Goal: Information Seeking & Learning: Check status

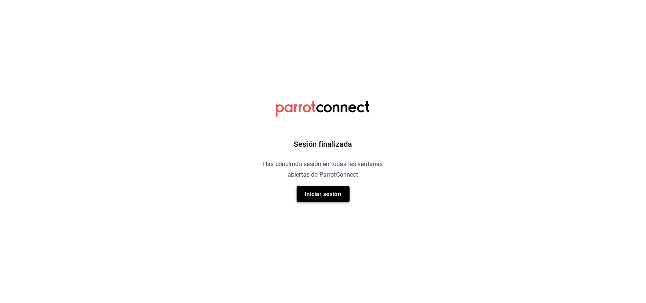
click at [314, 195] on button "Iniciar sesión" at bounding box center [323, 194] width 53 height 16
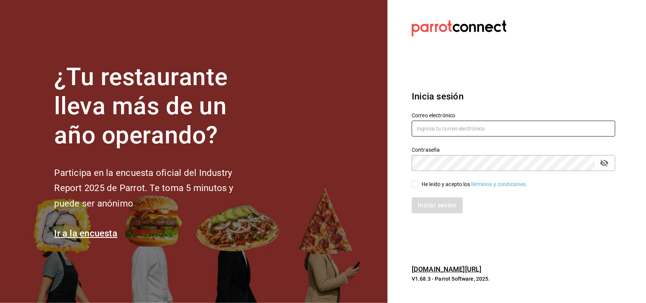
click at [446, 124] on input "text" at bounding box center [512, 129] width 203 height 16
type input "[PERSON_NAME][EMAIL_ADDRESS][DOMAIN_NAME]"
click at [415, 185] on input "He leído y acepto los Términos y condiciones." at bounding box center [414, 184] width 7 height 7
checkbox input "true"
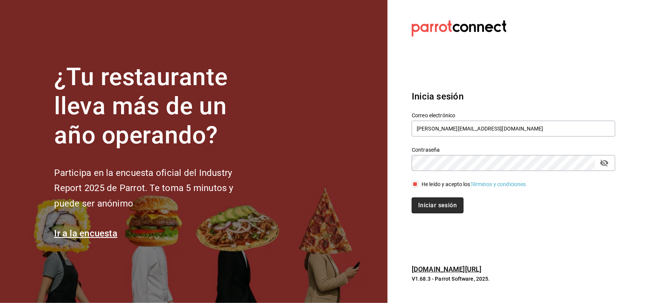
click at [424, 205] on button "Iniciar sesión" at bounding box center [436, 205] width 51 height 16
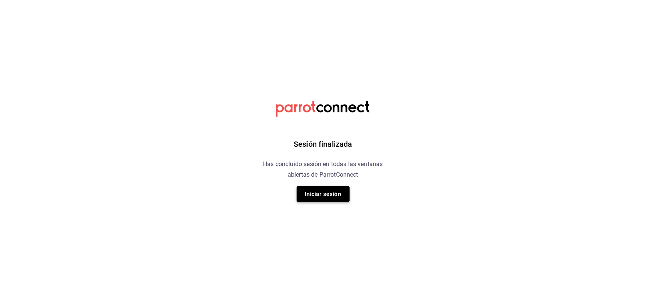
click at [339, 200] on button "Iniciar sesión" at bounding box center [323, 194] width 53 height 16
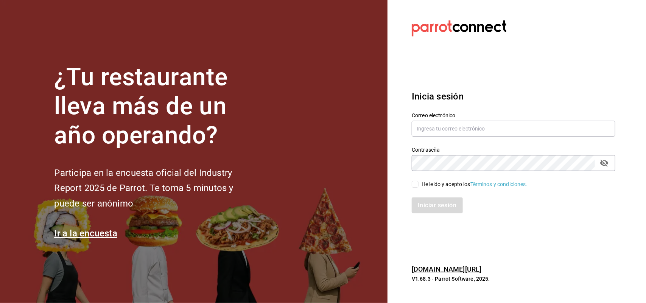
click at [447, 139] on div "Contraseña Contraseña" at bounding box center [508, 154] width 213 height 33
click at [445, 132] on input "text" at bounding box center [512, 129] width 203 height 16
type input "joseline@inteconsa.com"
click at [413, 185] on input "He leído y acepto los Términos y condiciones." at bounding box center [414, 184] width 7 height 7
checkbox input "true"
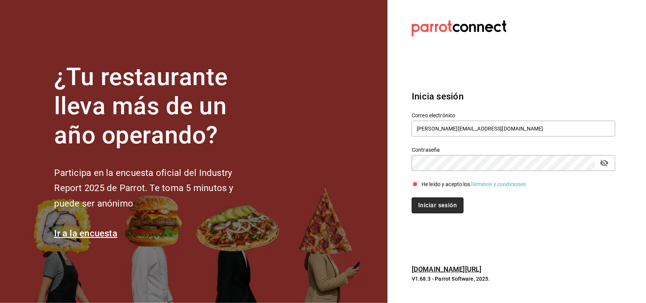
click at [424, 201] on button "Iniciar sesión" at bounding box center [436, 205] width 51 height 16
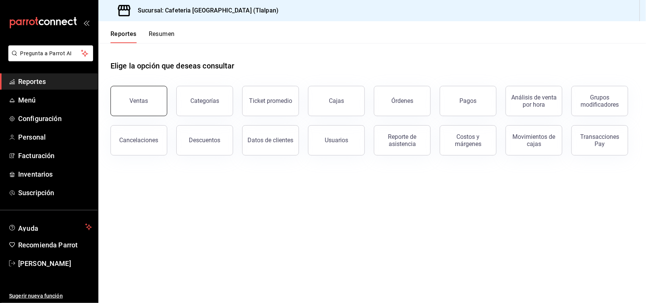
click at [146, 95] on button "Ventas" at bounding box center [138, 101] width 57 height 30
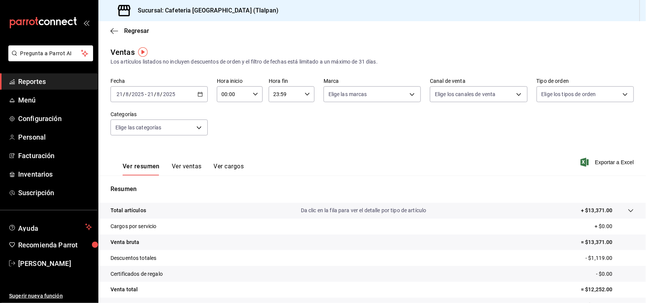
click at [189, 169] on button "Ver ventas" at bounding box center [187, 169] width 30 height 13
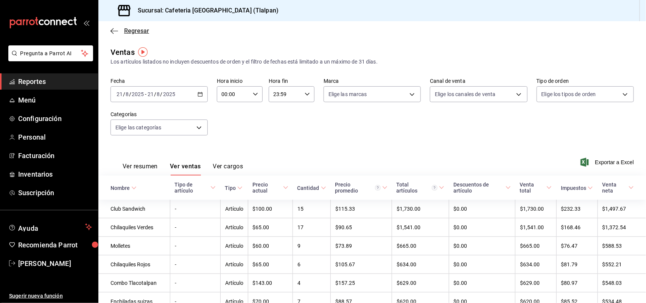
click at [113, 29] on icon "button" at bounding box center [114, 31] width 8 height 7
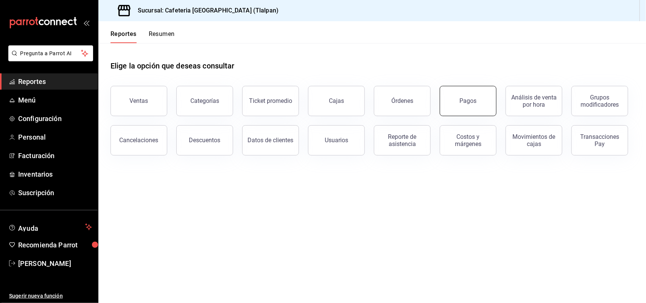
click at [444, 101] on button "Pagos" at bounding box center [467, 101] width 57 height 30
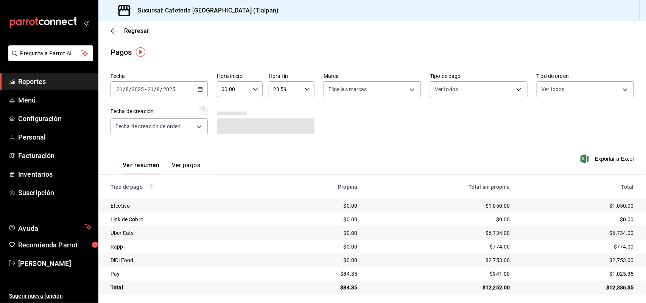
click at [190, 163] on button "Ver pagos" at bounding box center [186, 167] width 28 height 13
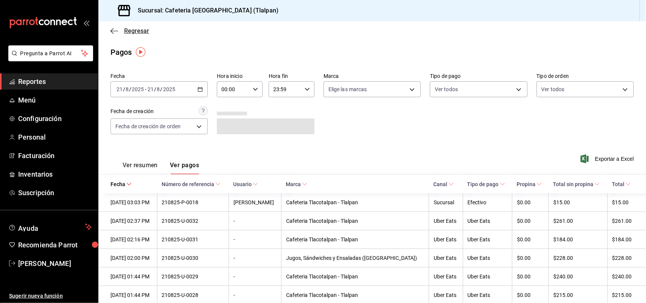
click at [115, 33] on icon "button" at bounding box center [114, 31] width 8 height 7
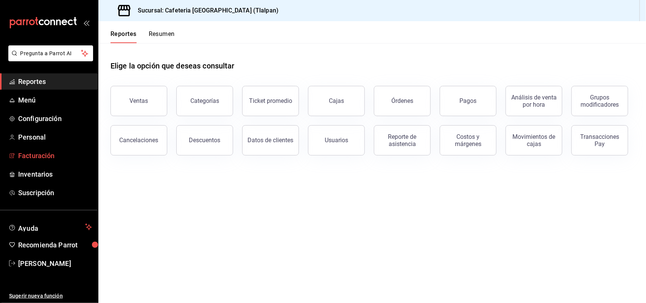
click at [44, 151] on span "Facturación" at bounding box center [55, 156] width 74 height 10
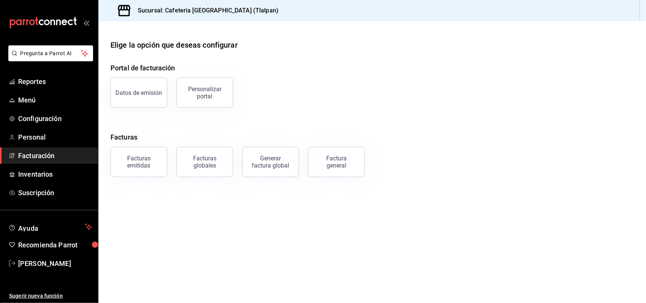
click at [47, 155] on span "Facturación" at bounding box center [55, 156] width 74 height 10
click at [267, 161] on div "Generar factura global" at bounding box center [271, 162] width 38 height 14
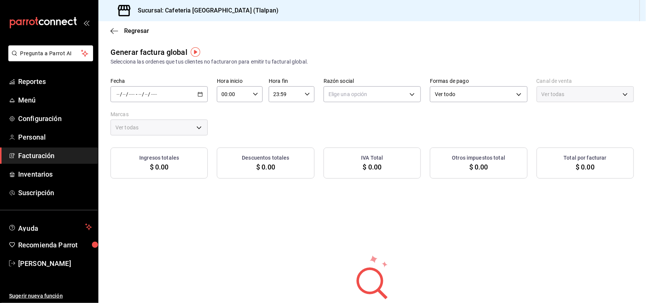
type input "PARROT,UBER_EATS,RAPPI,DIDI_FOOD,ONLINE"
click at [199, 95] on icon "button" at bounding box center [199, 94] width 5 height 5
click at [152, 115] on span "Rango de fechas" at bounding box center [146, 117] width 59 height 8
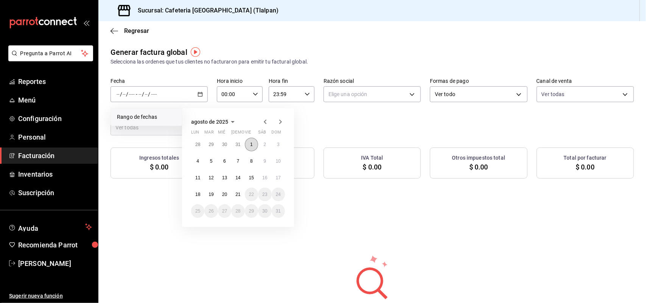
click at [252, 140] on button "1" at bounding box center [251, 145] width 13 height 14
click at [278, 159] on abbr "10" at bounding box center [278, 160] width 5 height 5
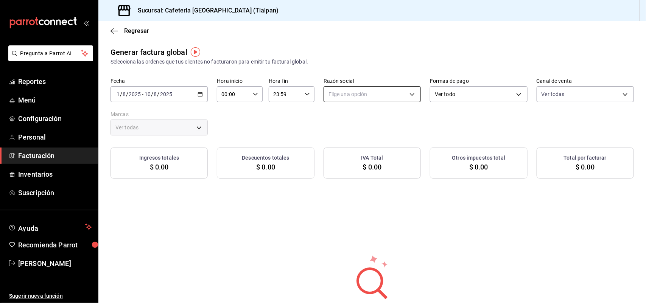
click at [337, 91] on body "Pregunta a Parrot AI Reportes Menú Configuración Personal Facturación Inventari…" at bounding box center [323, 151] width 646 height 303
click at [350, 134] on li "[PERSON_NAME] [PERSON_NAME]" at bounding box center [368, 133] width 95 height 14
type input "bc3733f0-9eea-4bba-a09b-019b4d049120"
type input "ec576109-29d1-42df-b2ca-5becddbd2efe,e5a576e0-1280-44fc-956b-c23003dbc8e2"
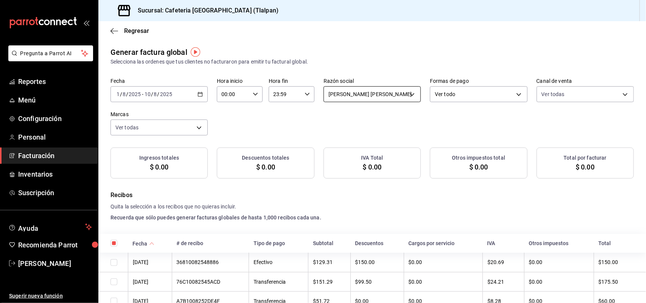
checkbox input "true"
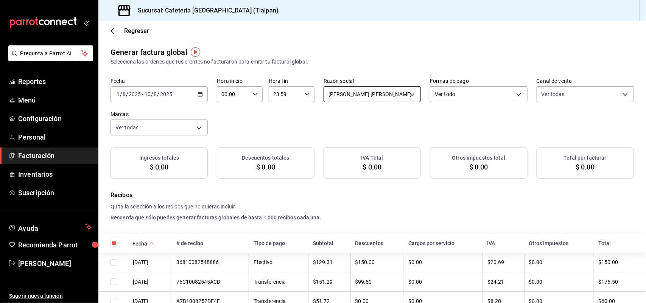
checkbox input "true"
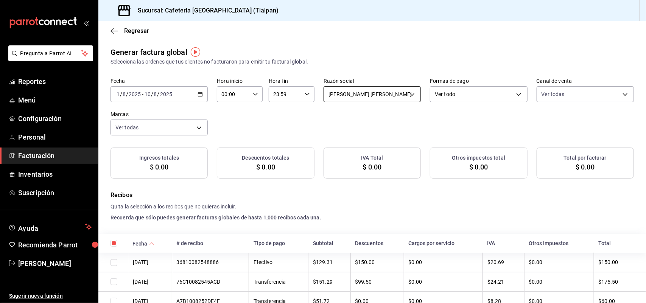
checkbox input "true"
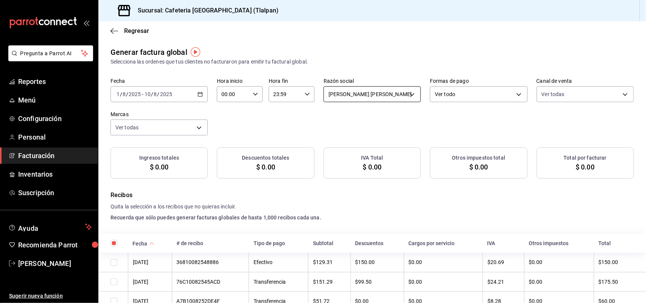
checkbox input "true"
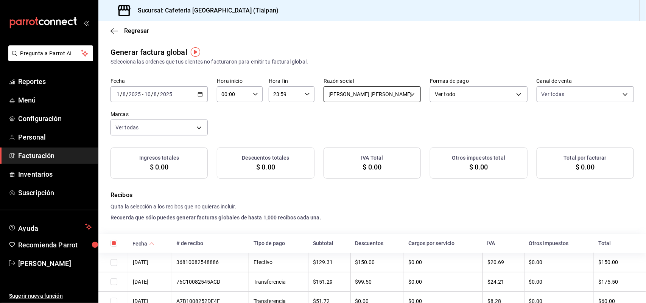
checkbox input "true"
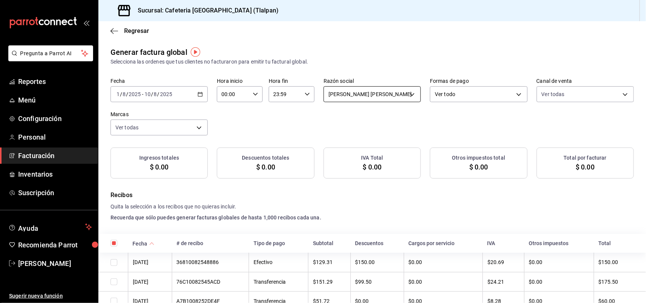
checkbox input "true"
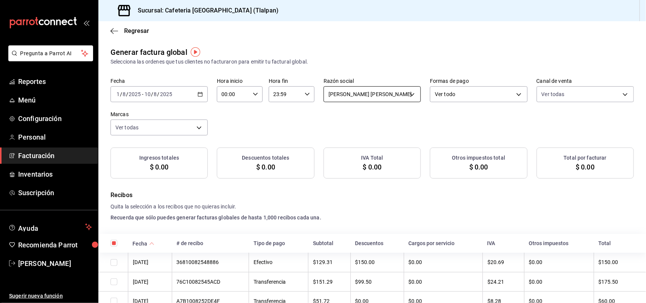
checkbox input "true"
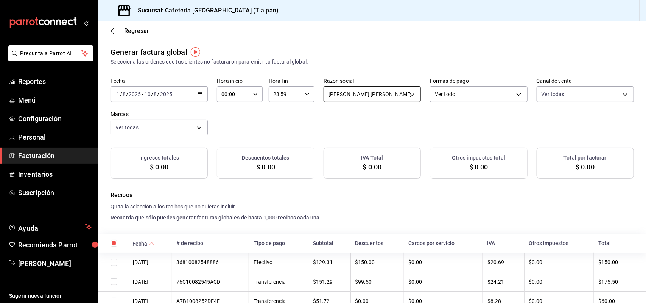
checkbox input "true"
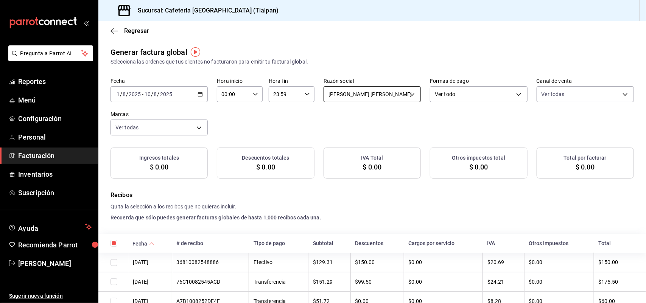
checkbox input "true"
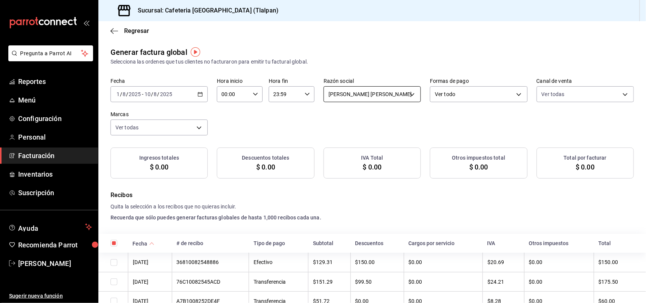
checkbox input "true"
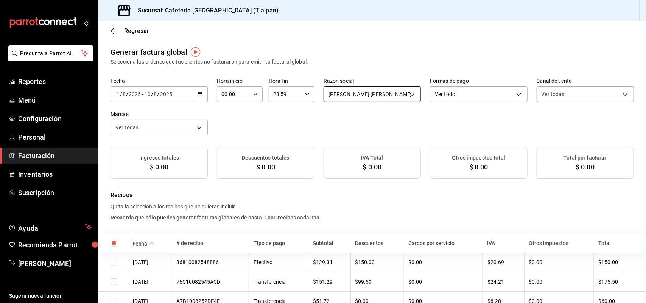
checkbox input "true"
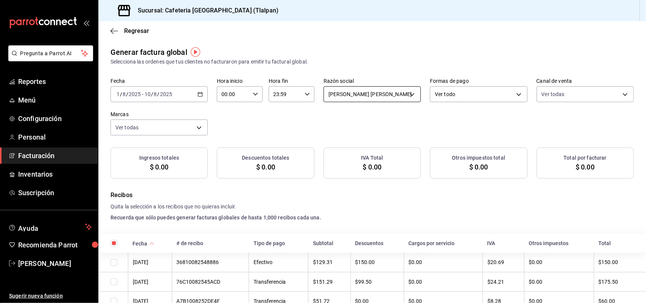
checkbox input "true"
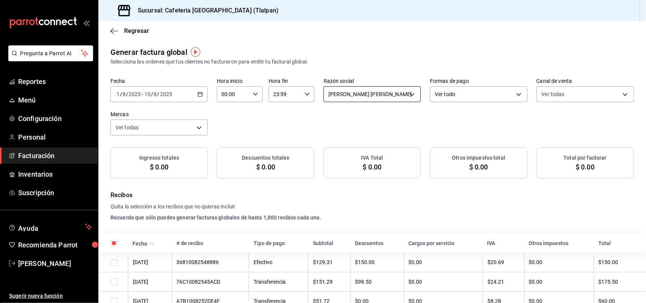
checkbox input "true"
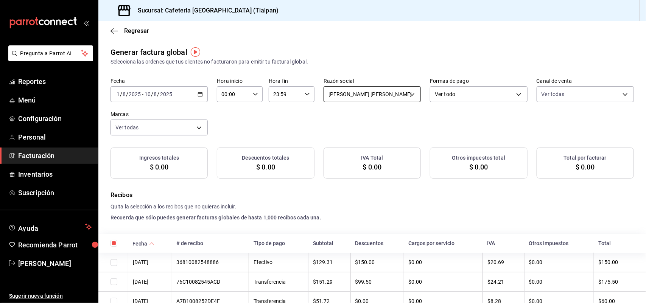
checkbox input "true"
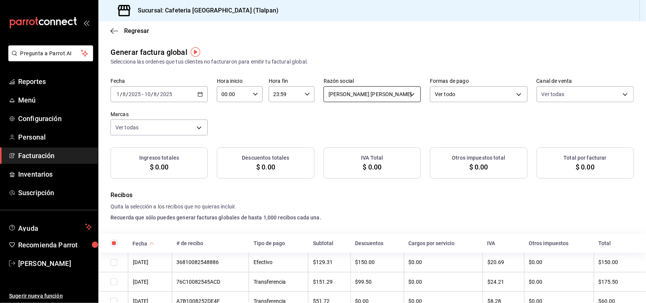
checkbox input "true"
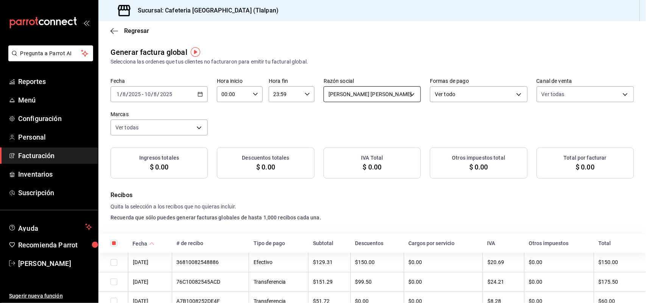
checkbox input "true"
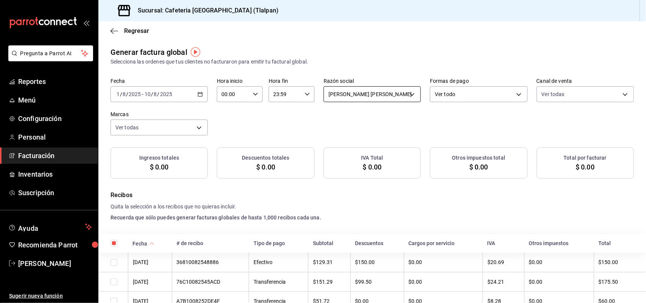
checkbox input "true"
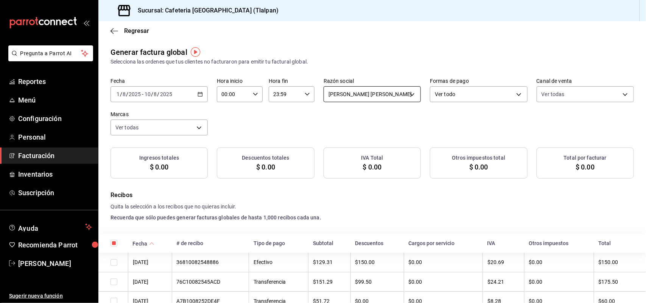
checkbox input "true"
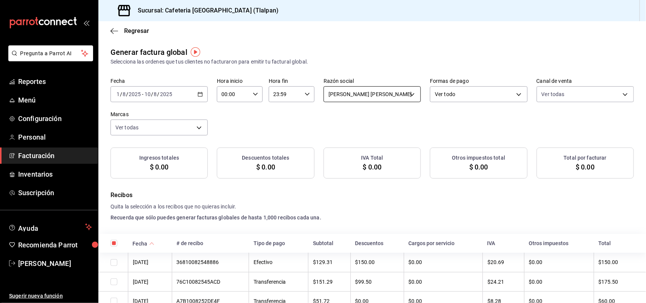
checkbox input "true"
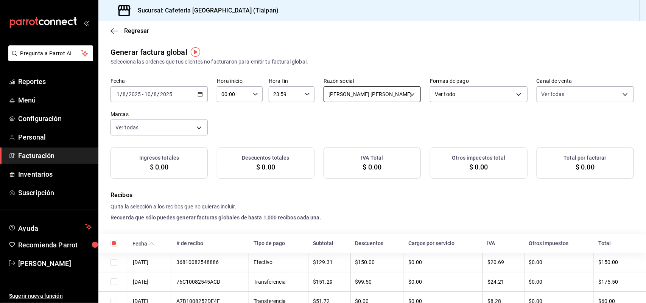
checkbox input "true"
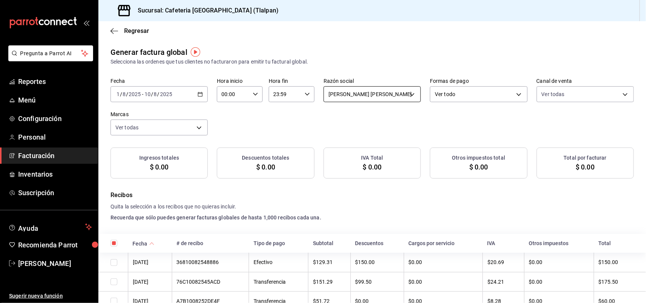
checkbox input "true"
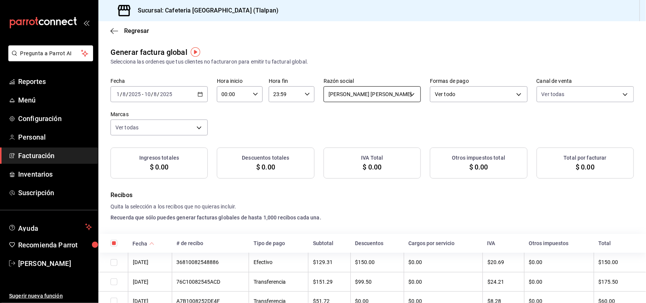
checkbox input "true"
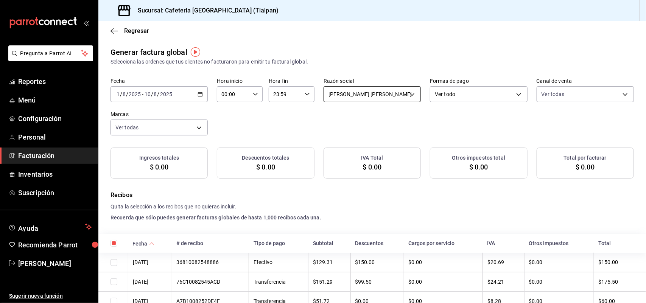
checkbox input "true"
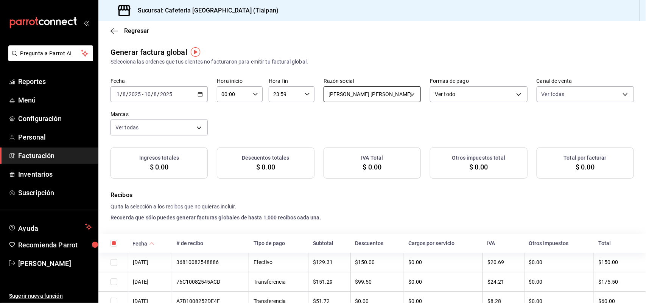
checkbox input "true"
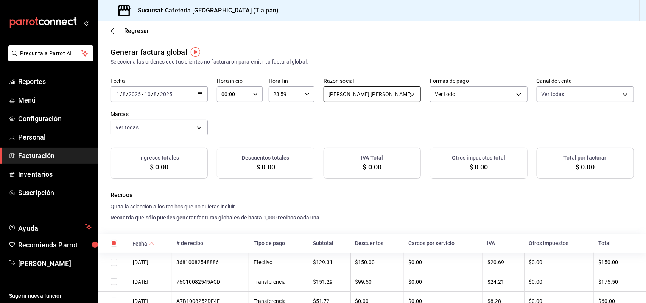
checkbox input "true"
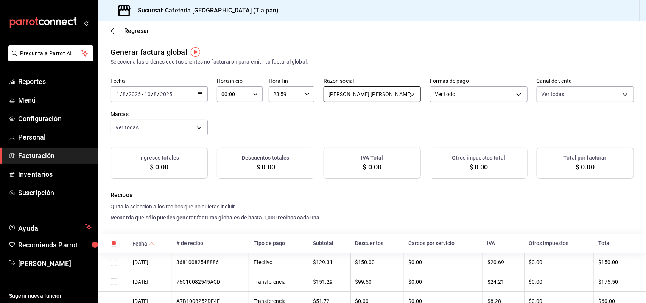
checkbox input "true"
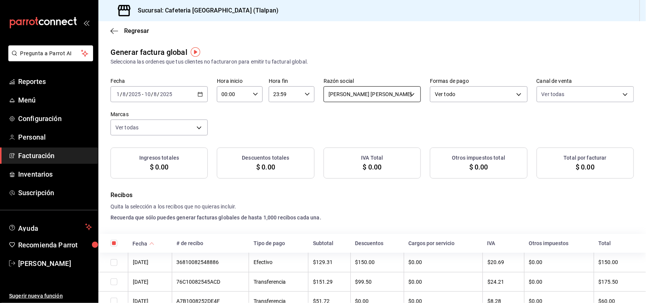
checkbox input "true"
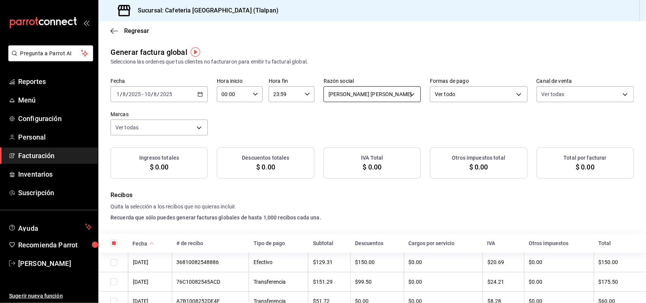
checkbox input "true"
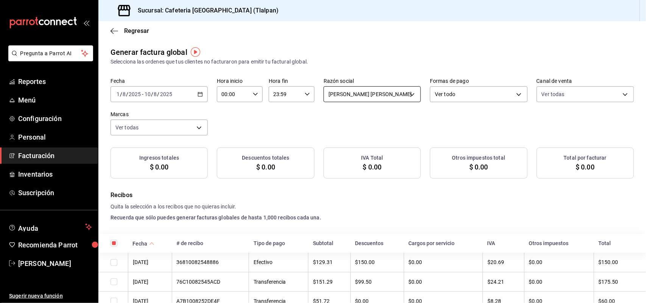
checkbox input "true"
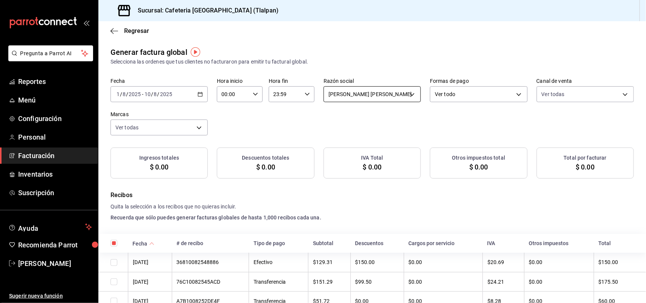
checkbox input "true"
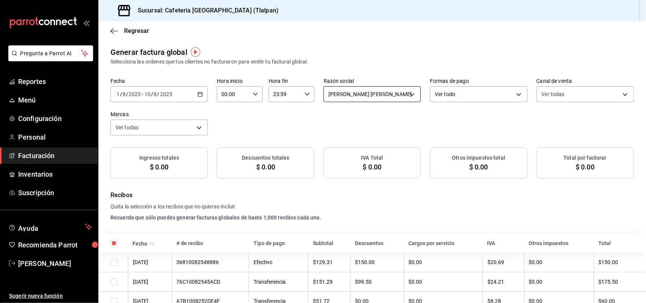
checkbox input "true"
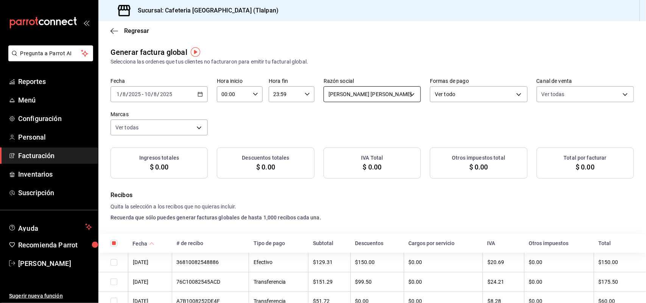
checkbox input "true"
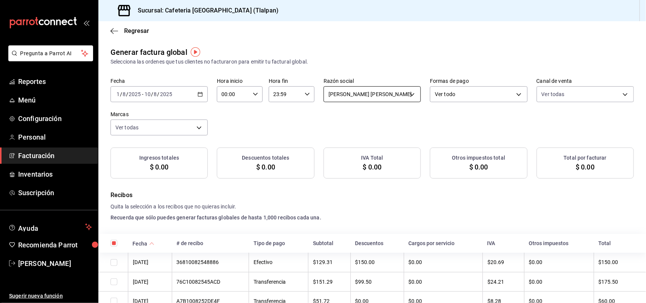
checkbox input "true"
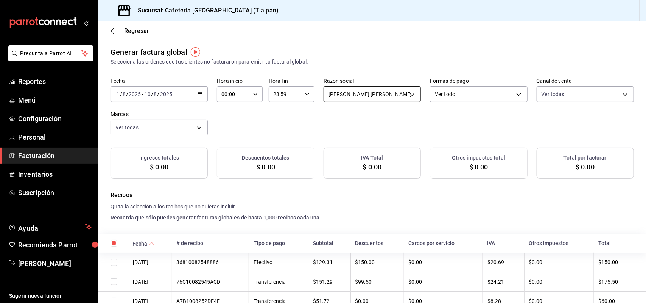
checkbox input "true"
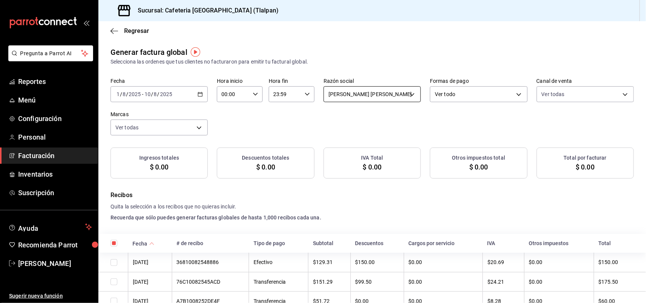
checkbox input "true"
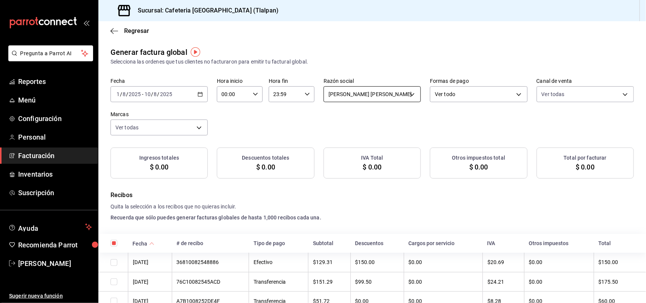
checkbox input "true"
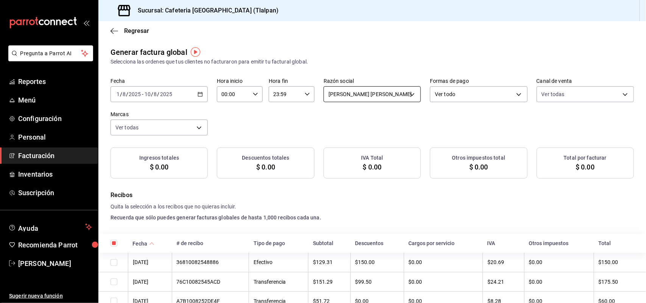
checkbox input "true"
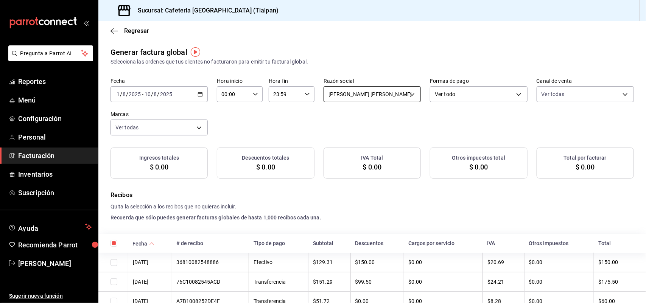
checkbox input "true"
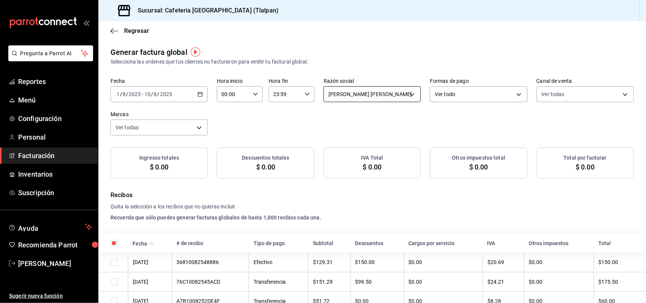
checkbox input "true"
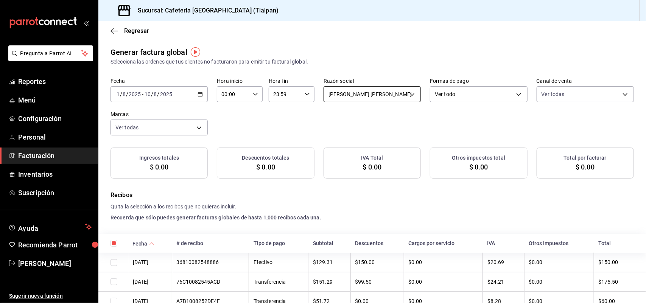
checkbox input "true"
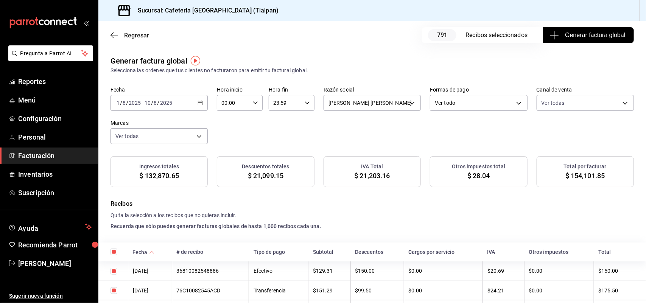
click at [114, 34] on icon "button" at bounding box center [114, 35] width 8 height 7
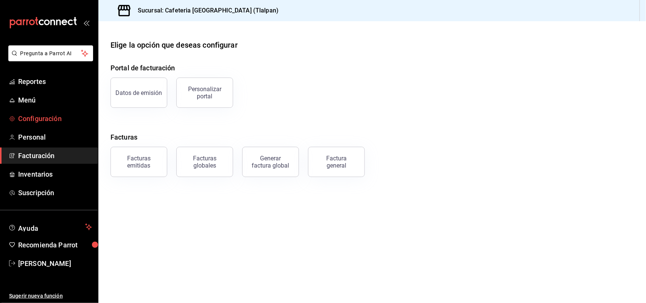
click at [42, 120] on span "Configuración" at bounding box center [55, 118] width 74 height 10
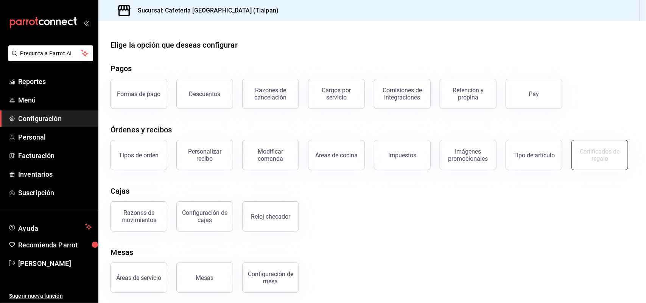
click at [576, 162] on div "Certificados de regalo" at bounding box center [599, 155] width 47 height 14
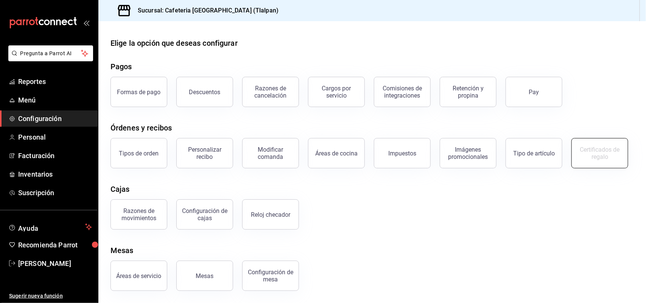
scroll to position [9, 0]
click at [267, 230] on button "Reloj checador" at bounding box center [270, 214] width 57 height 30
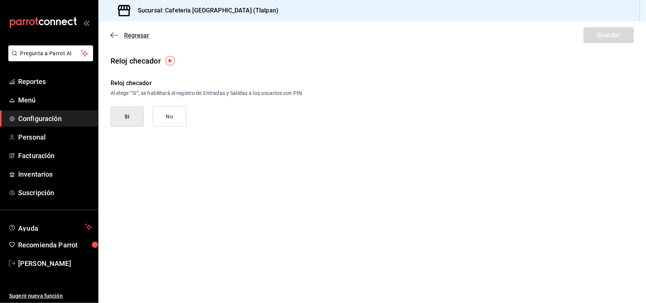
click at [112, 36] on icon "button" at bounding box center [114, 35] width 8 height 7
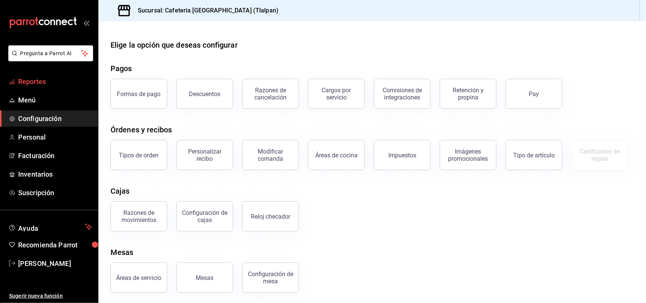
click at [44, 83] on span "Reportes" at bounding box center [55, 81] width 74 height 10
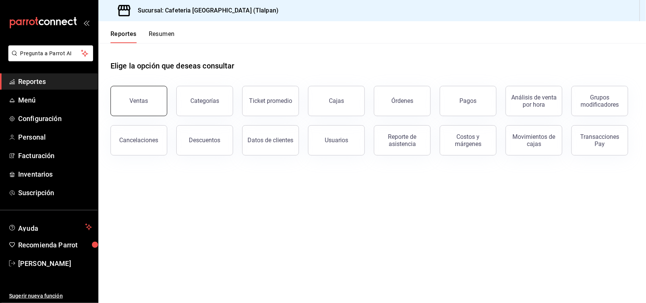
click at [137, 100] on div "Ventas" at bounding box center [139, 100] width 19 height 7
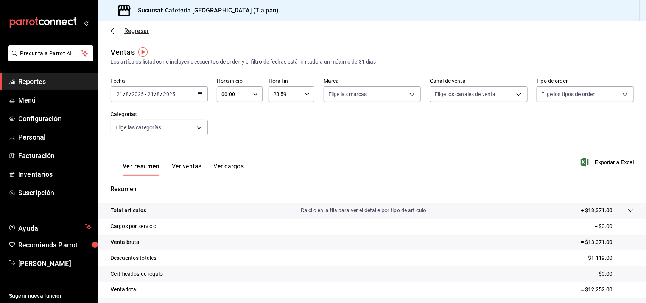
click at [112, 29] on icon "button" at bounding box center [114, 31] width 8 height 7
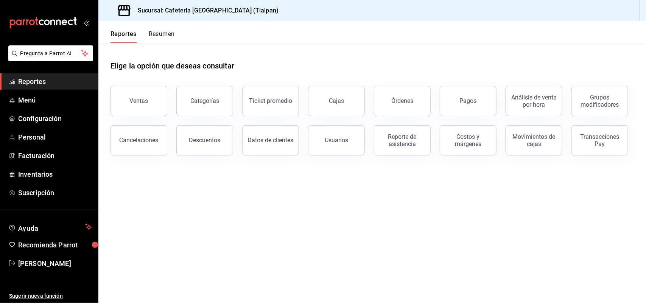
click at [164, 34] on button "Resumen" at bounding box center [162, 36] width 26 height 13
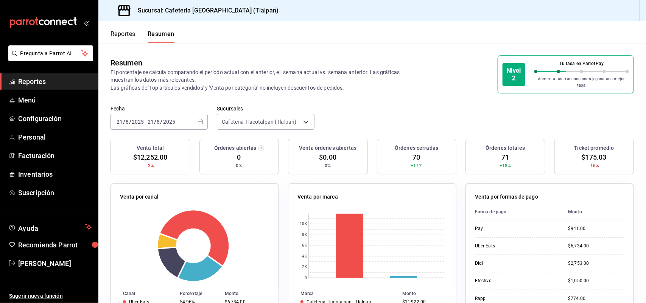
click at [125, 33] on button "Reportes" at bounding box center [122, 36] width 25 height 13
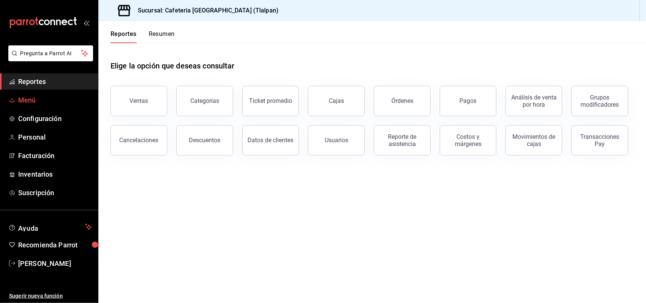
click at [38, 93] on link "Menú" at bounding box center [49, 100] width 98 height 16
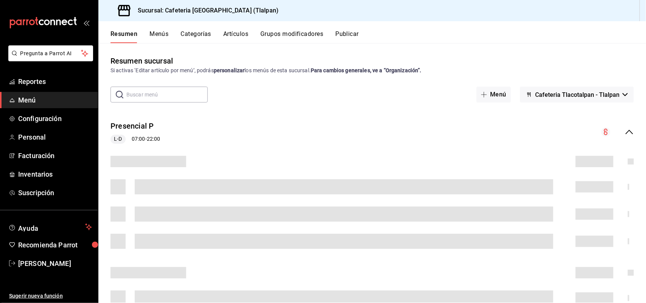
click at [237, 36] on button "Artículos" at bounding box center [235, 36] width 25 height 13
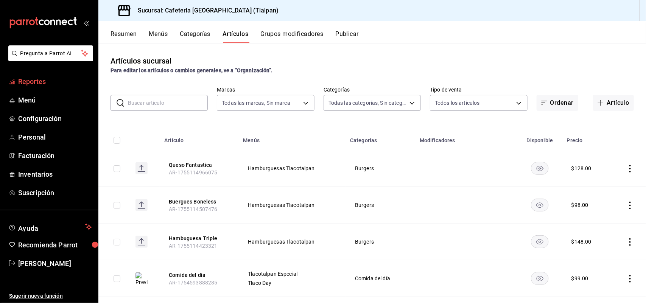
click at [27, 81] on span "Reportes" at bounding box center [55, 81] width 74 height 10
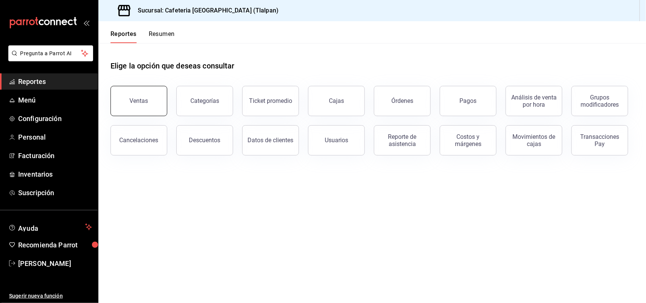
click at [146, 103] on div "Ventas" at bounding box center [139, 100] width 19 height 7
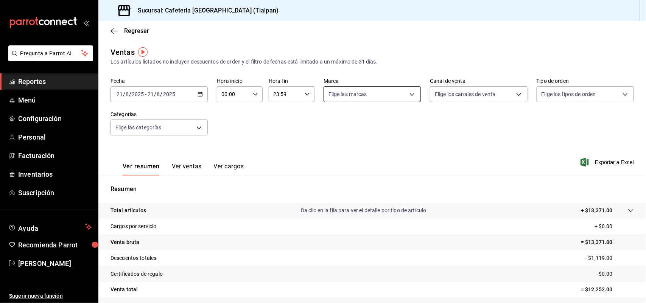
click at [383, 95] on body "Pregunta a Parrot AI Reportes Menú Configuración Personal Facturación Inventari…" at bounding box center [323, 151] width 646 height 303
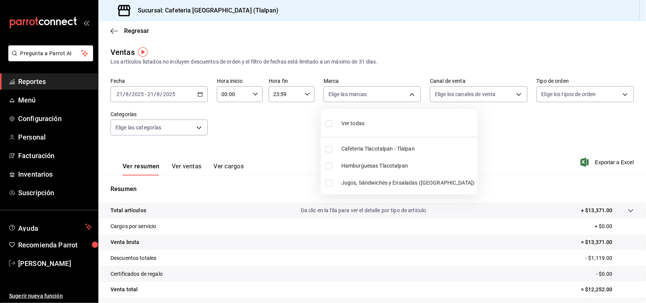
click at [468, 120] on div at bounding box center [323, 151] width 646 height 303
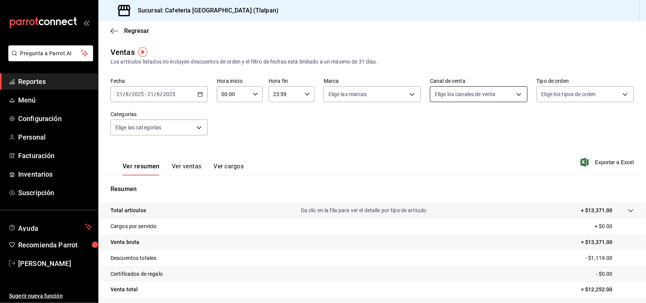
click at [462, 93] on body "Pregunta a Parrot AI Reportes Menú Configuración Personal Facturación Inventari…" at bounding box center [323, 151] width 646 height 303
click at [527, 161] on div at bounding box center [323, 151] width 646 height 303
click at [562, 95] on body "Pregunta a Parrot AI Reportes Menú Configuración Personal Facturación Inventari…" at bounding box center [323, 151] width 646 height 303
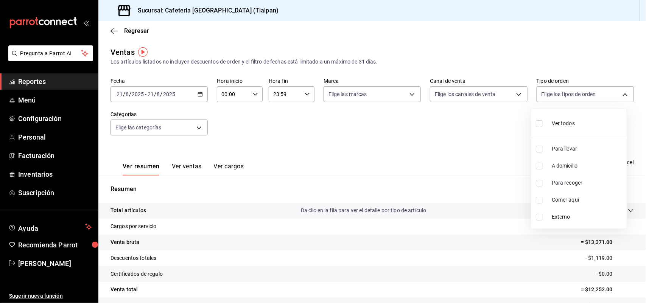
click at [441, 136] on div at bounding box center [323, 151] width 646 height 303
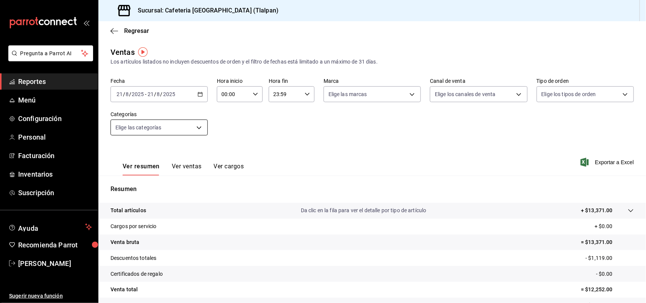
click at [187, 132] on body "Pregunta a Parrot AI Reportes Menú Configuración Personal Facturación Inventari…" at bounding box center [323, 151] width 646 height 303
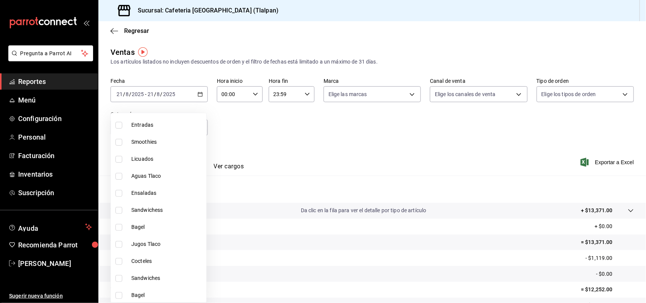
scroll to position [98, 0]
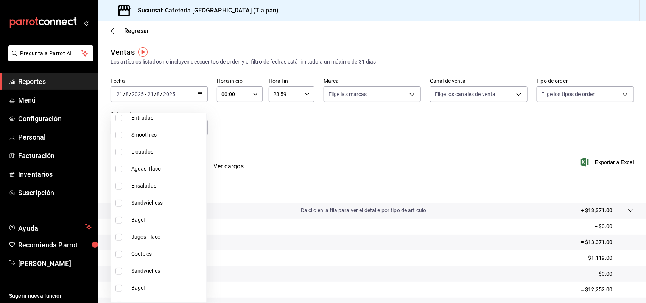
click at [232, 146] on div at bounding box center [323, 151] width 646 height 303
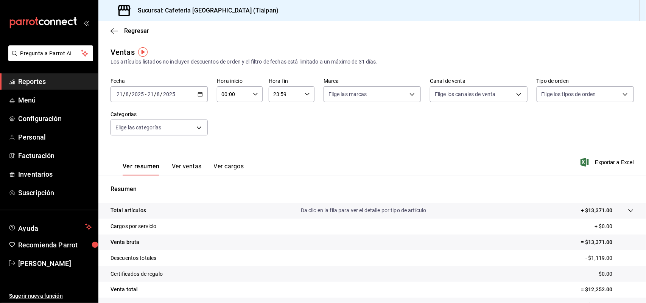
click at [182, 167] on button "Ver ventas" at bounding box center [187, 169] width 30 height 13
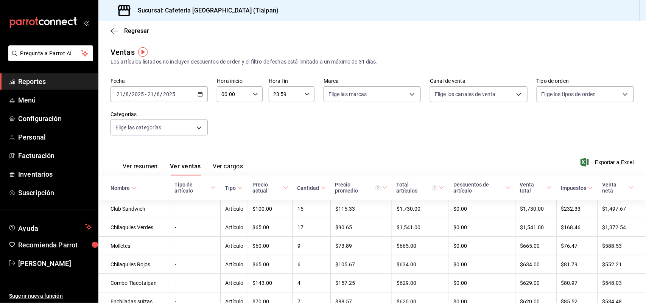
click at [133, 169] on button "Ver resumen" at bounding box center [140, 169] width 35 height 13
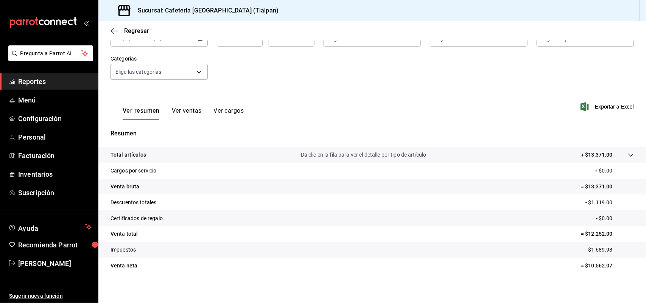
scroll to position [50, 0]
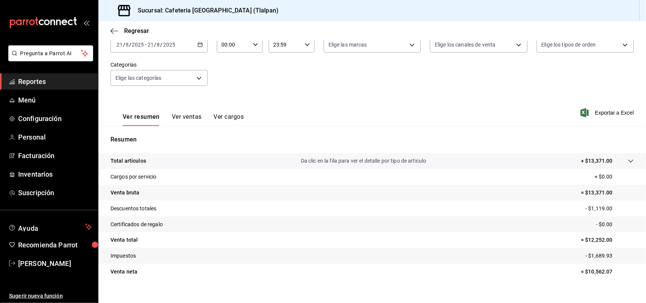
drag, startPoint x: 241, startPoint y: 67, endPoint x: 182, endPoint y: 116, distance: 76.8
click at [182, 116] on button "Ver ventas" at bounding box center [187, 119] width 30 height 13
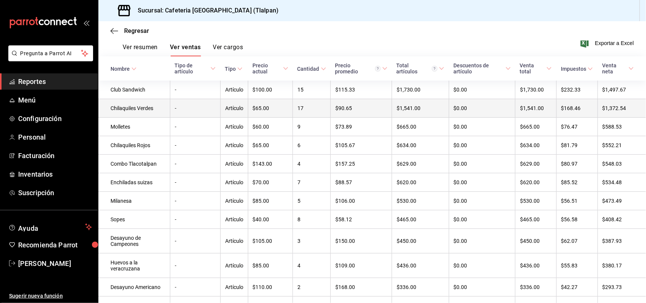
scroll to position [120, 0]
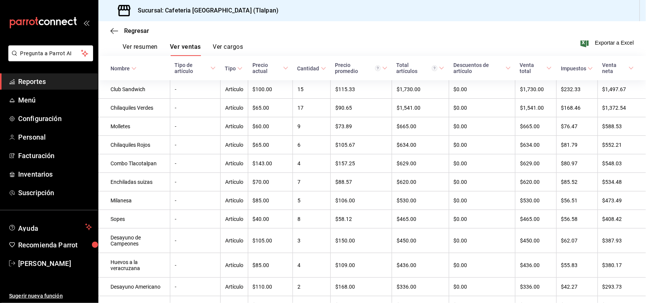
click at [222, 47] on button "Ver cargos" at bounding box center [228, 49] width 30 height 13
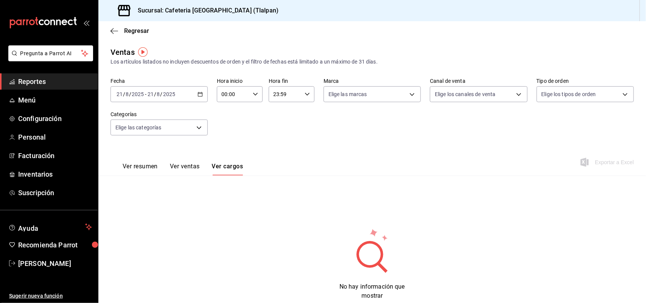
click at [188, 165] on button "Ver ventas" at bounding box center [185, 169] width 30 height 13
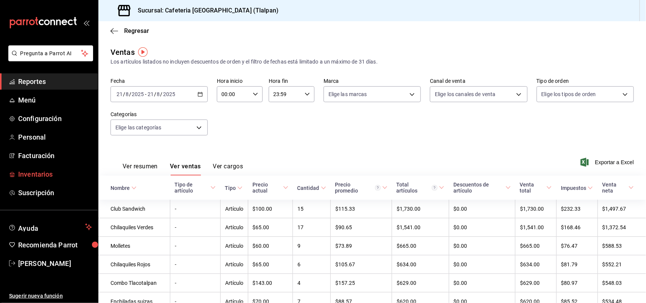
click at [32, 175] on span "Inventarios" at bounding box center [55, 174] width 74 height 10
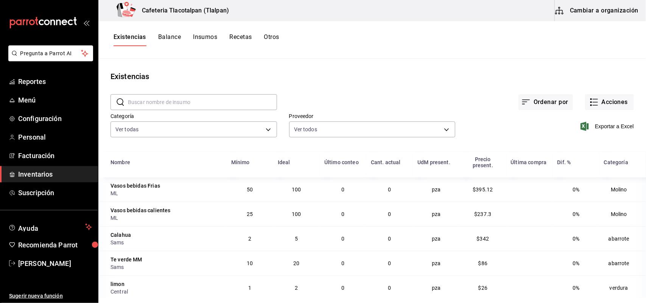
click at [166, 35] on button "Balance" at bounding box center [169, 39] width 23 height 13
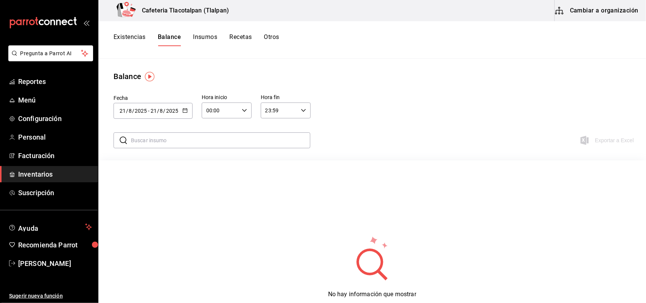
click at [208, 38] on button "Insumos" at bounding box center [205, 39] width 24 height 13
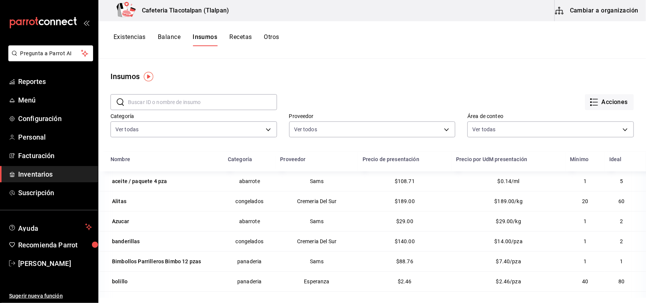
click at [242, 34] on button "Recetas" at bounding box center [240, 39] width 22 height 13
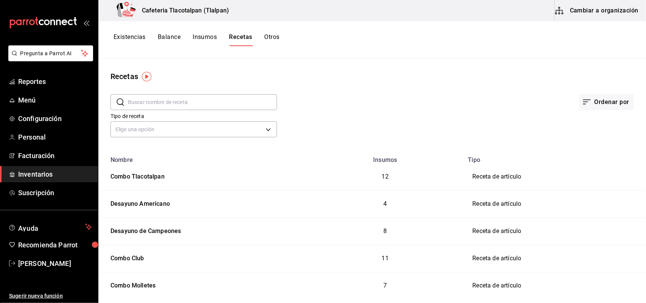
click at [189, 101] on input "text" at bounding box center [202, 102] width 149 height 15
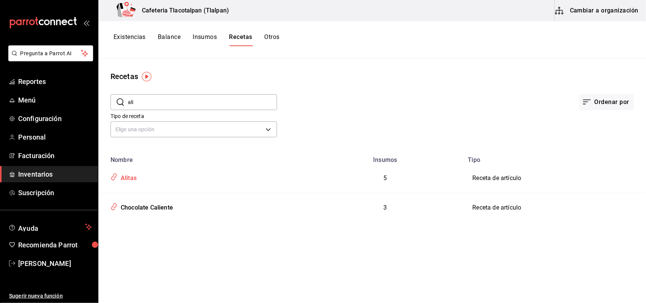
click at [133, 177] on div "Alitas" at bounding box center [127, 177] width 19 height 12
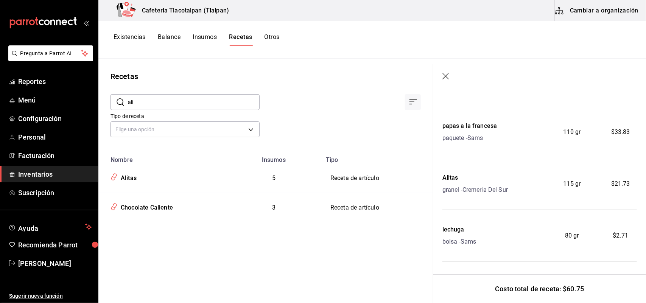
scroll to position [157, 0]
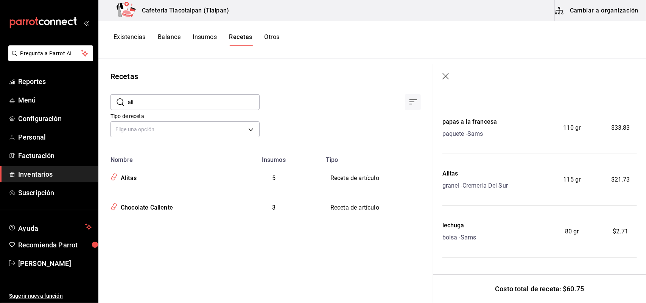
click at [444, 78] on icon "button" at bounding box center [445, 76] width 6 height 6
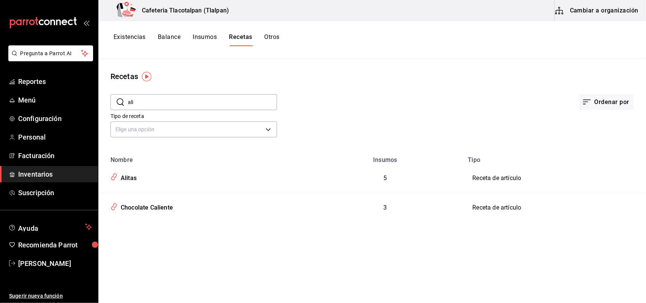
click at [581, 13] on button "Cambiar a organización" at bounding box center [596, 10] width 85 height 21
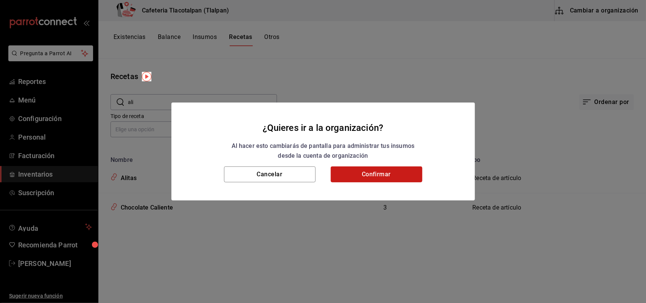
click at [385, 172] on button "Confirmar" at bounding box center [377, 174] width 92 height 16
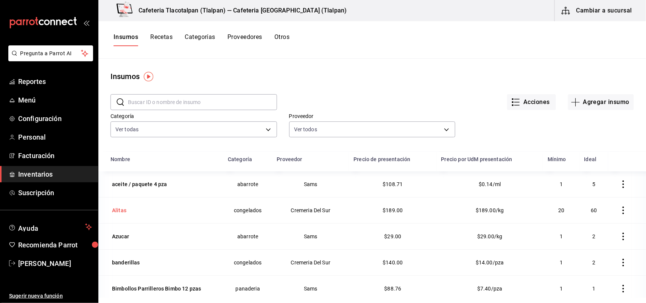
click at [130, 212] on div "Alitas" at bounding box center [164, 210] width 108 height 11
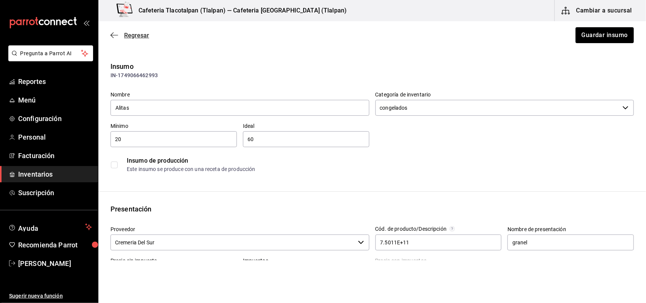
click at [112, 33] on icon "button" at bounding box center [111, 36] width 3 height 6
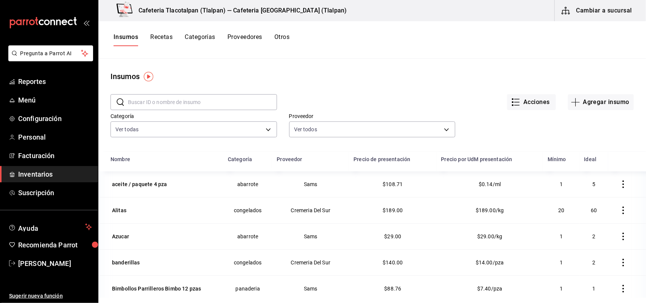
click at [165, 36] on button "Recetas" at bounding box center [161, 39] width 22 height 13
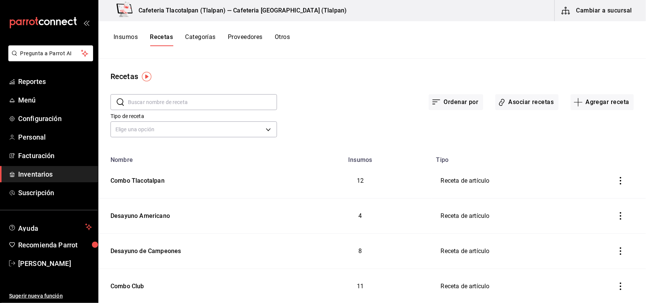
click at [152, 101] on input "text" at bounding box center [202, 102] width 149 height 15
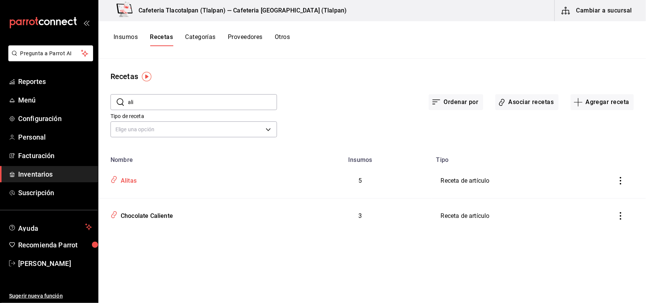
click at [130, 180] on div "Alitas" at bounding box center [127, 180] width 19 height 12
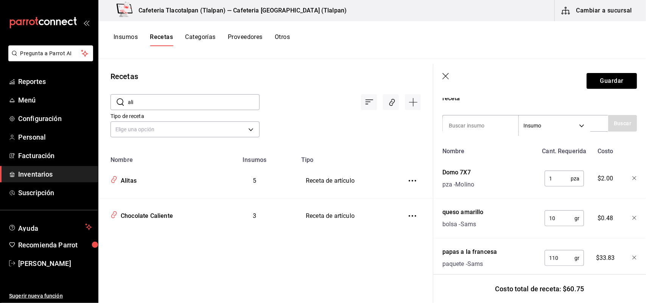
scroll to position [161, 0]
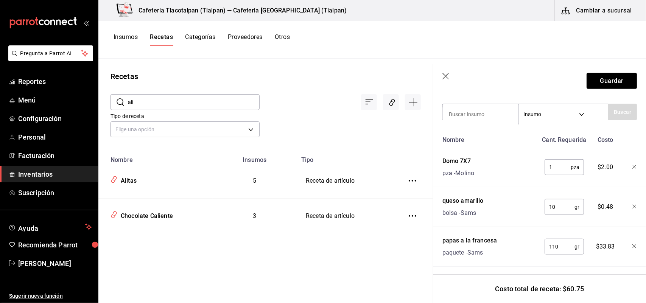
click at [545, 165] on input "1" at bounding box center [557, 167] width 26 height 15
click at [551, 206] on input "10" at bounding box center [559, 206] width 30 height 15
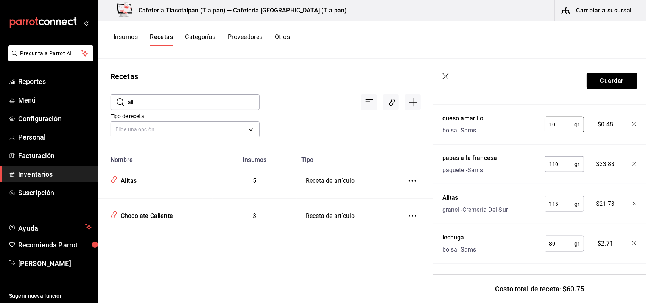
scroll to position [250, 0]
drag, startPoint x: 545, startPoint y: 157, endPoint x: 531, endPoint y: 160, distance: 13.4
click at [532, 160] on div "papas a la [PERSON_NAME] 110 gr ​ $33.83" at bounding box center [537, 163] width 197 height 24
click at [441, 76] on header "Guardar" at bounding box center [539, 81] width 213 height 34
click at [447, 76] on icon "button" at bounding box center [446, 77] width 8 height 8
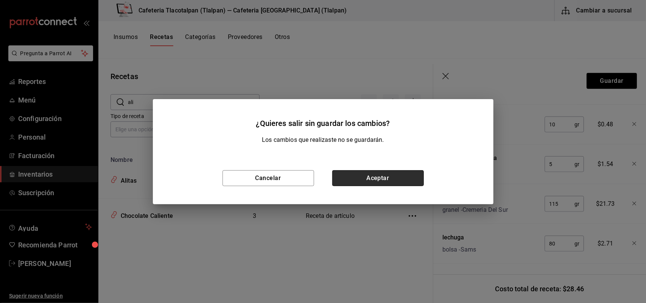
click at [371, 175] on button "Aceptar" at bounding box center [378, 178] width 92 height 16
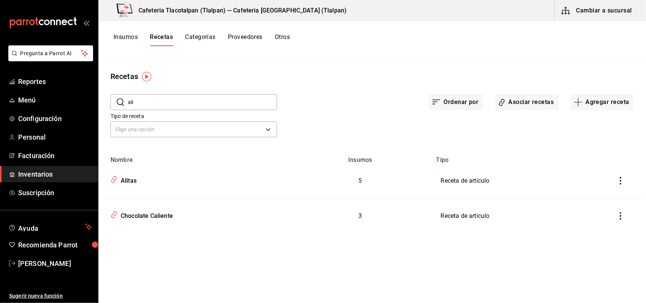
click at [171, 107] on input "ali" at bounding box center [202, 102] width 149 height 15
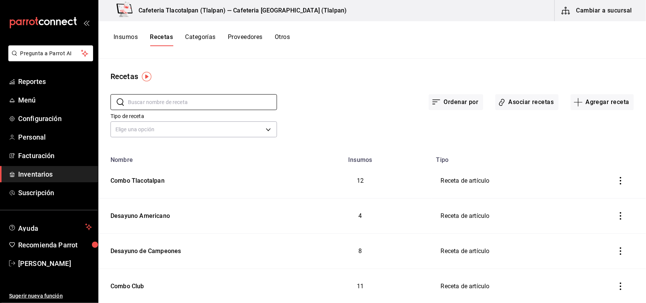
click at [248, 34] on button "Proveedores" at bounding box center [245, 39] width 35 height 13
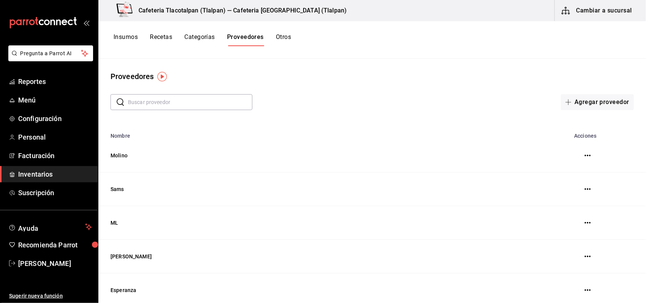
click at [282, 37] on button "Otros" at bounding box center [283, 39] width 15 height 13
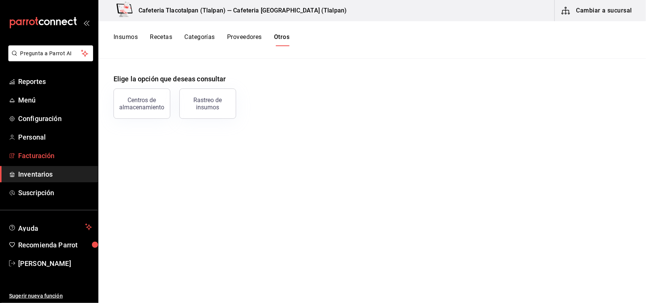
click at [40, 149] on link "Facturación" at bounding box center [49, 155] width 98 height 16
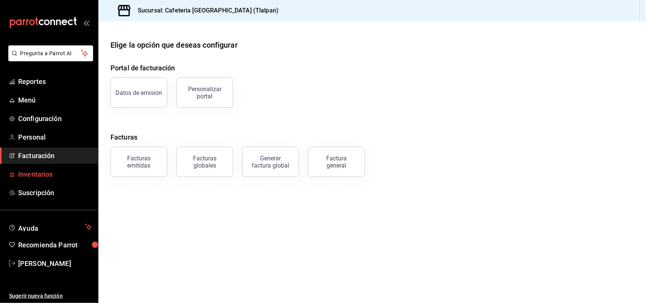
click at [42, 170] on span "Inventarios" at bounding box center [55, 174] width 74 height 10
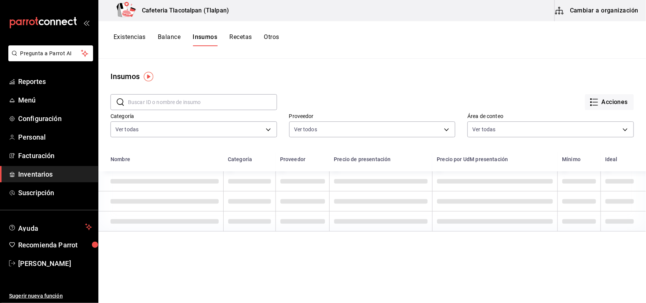
click at [236, 37] on button "Recetas" at bounding box center [240, 39] width 22 height 13
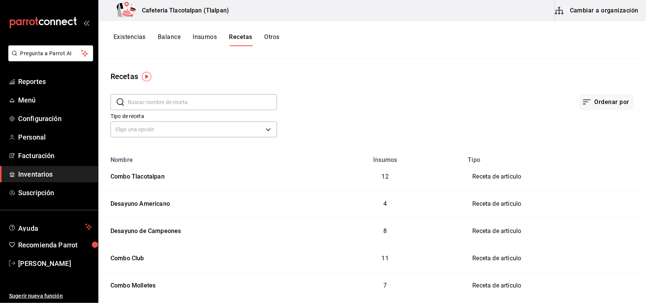
click at [177, 99] on input "text" at bounding box center [202, 102] width 149 height 15
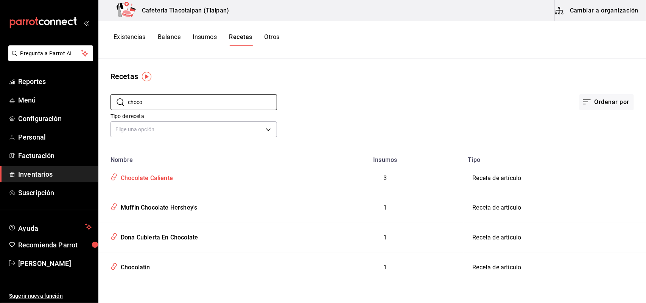
click at [157, 179] on div "Chocolate Caliente" at bounding box center [145, 177] width 55 height 12
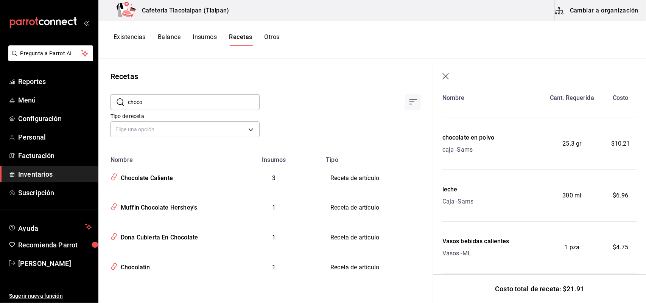
scroll to position [41, 0]
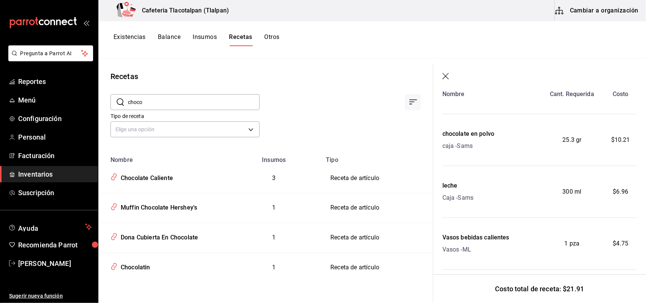
click at [445, 78] on icon "button" at bounding box center [446, 77] width 8 height 8
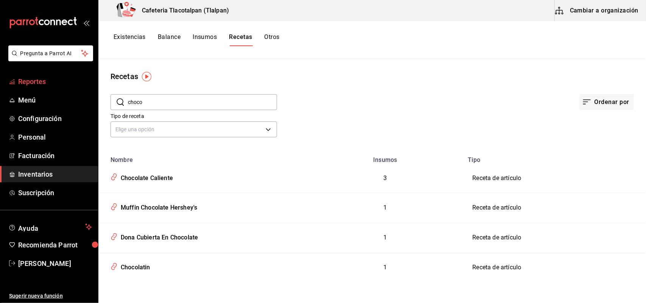
click at [30, 85] on span "Reportes" at bounding box center [55, 81] width 74 height 10
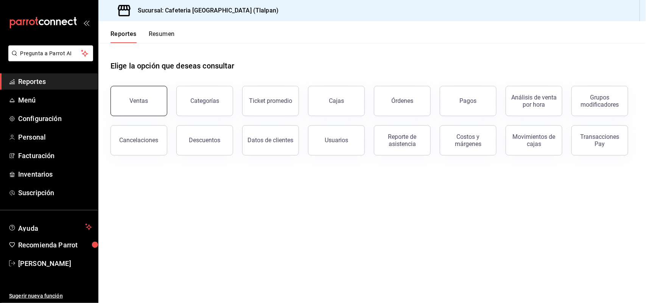
click at [141, 101] on div "Ventas" at bounding box center [139, 100] width 19 height 7
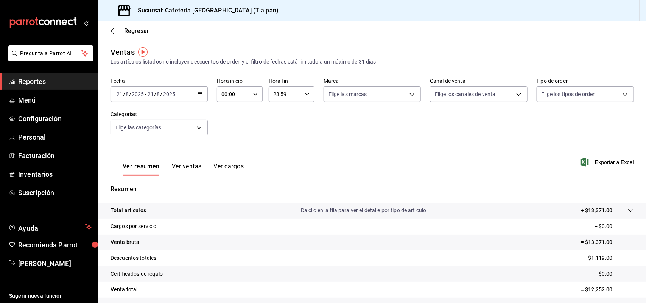
click at [199, 95] on icon "button" at bounding box center [199, 94] width 5 height 5
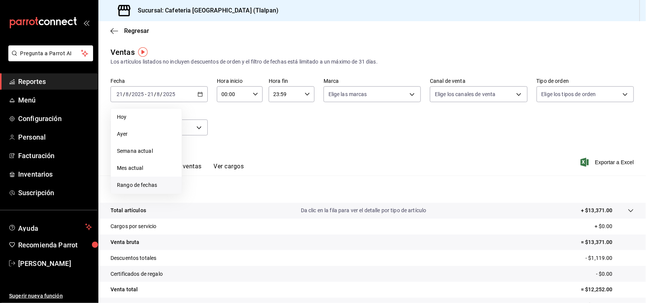
click at [137, 183] on span "Rango de fechas" at bounding box center [146, 185] width 59 height 8
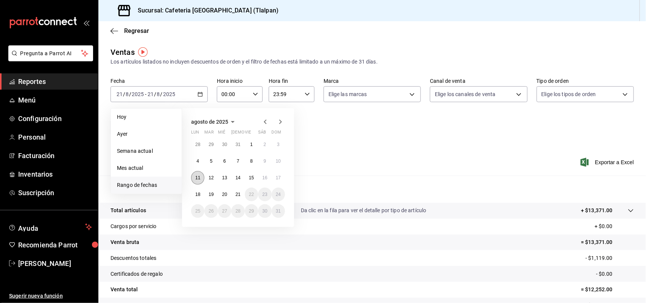
click at [194, 174] on button "11" at bounding box center [197, 178] width 13 height 14
click at [280, 177] on abbr "17" at bounding box center [278, 177] width 5 height 5
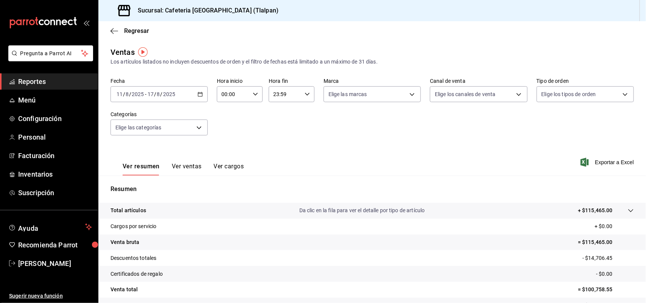
click at [188, 163] on button "Ver ventas" at bounding box center [187, 169] width 30 height 13
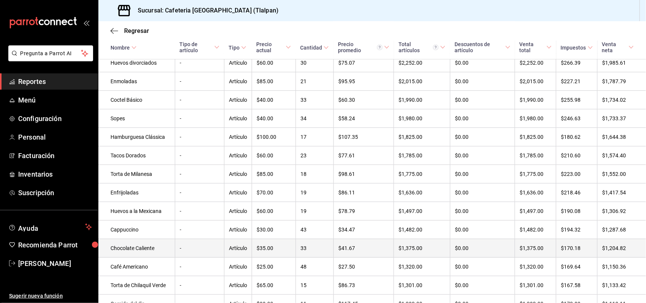
scroll to position [347, 0]
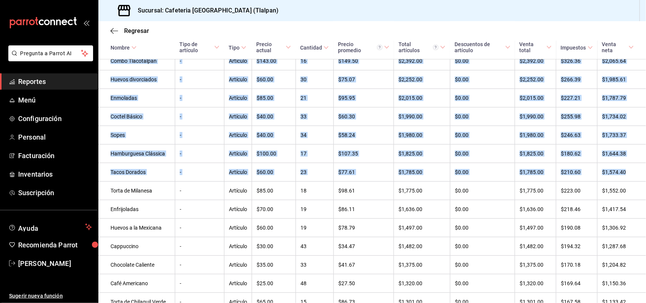
drag, startPoint x: 638, startPoint y: 182, endPoint x: 645, endPoint y: 147, distance: 35.6
click at [645, 147] on div "Regresar Ventas Los artículos listados no incluyen descuentos de orden y el fil…" at bounding box center [371, 162] width 547 height 282
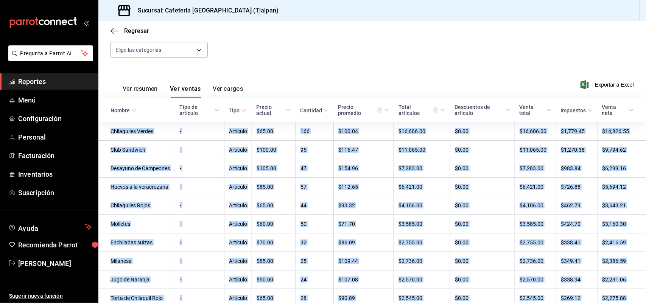
scroll to position [79, 0]
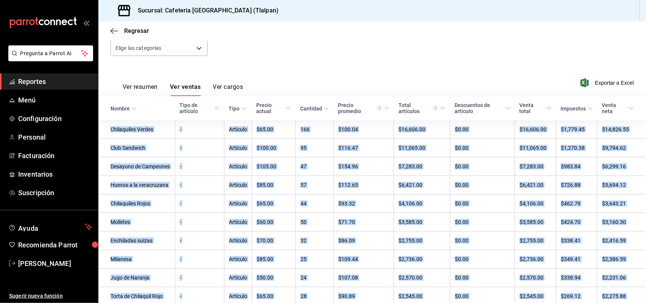
click at [16, 78] on link "Reportes" at bounding box center [49, 81] width 98 height 16
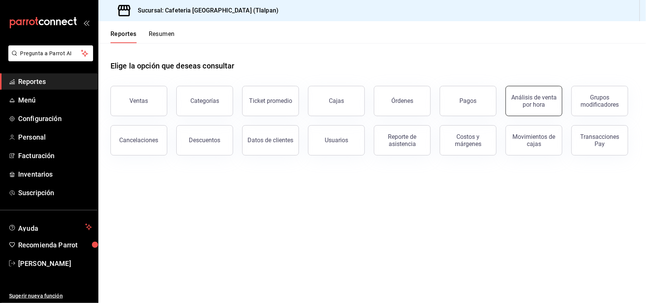
click at [539, 101] on div "Análisis de venta por hora" at bounding box center [533, 101] width 47 height 14
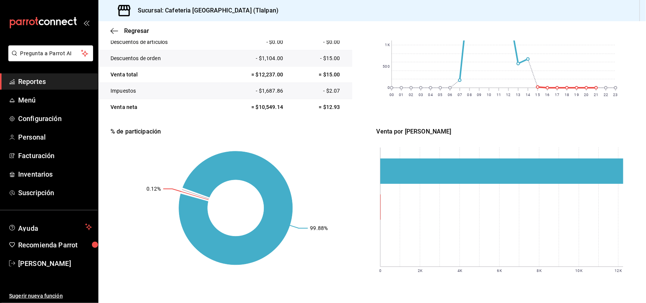
scroll to position [174, 0]
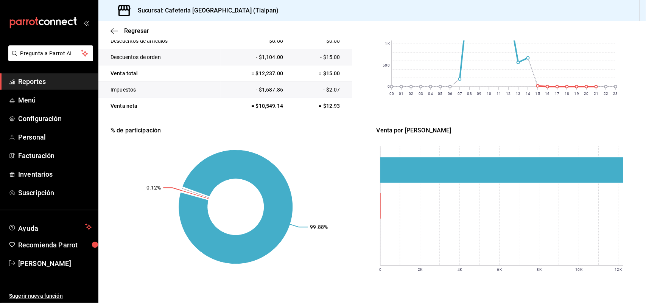
drag, startPoint x: 171, startPoint y: 219, endPoint x: 120, endPoint y: 199, distance: 54.3
click at [120, 199] on rect at bounding box center [235, 207] width 250 height 144
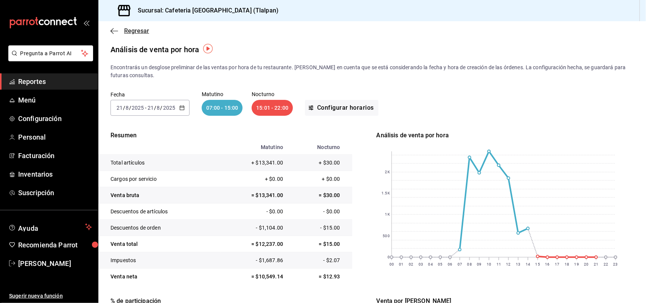
scroll to position [3, 0]
click at [116, 32] on icon "button" at bounding box center [114, 31] width 8 height 7
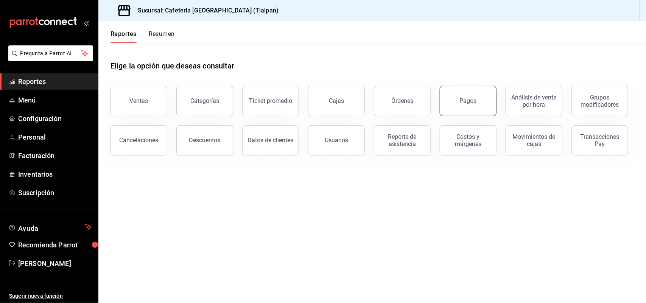
click at [469, 102] on div "Pagos" at bounding box center [468, 100] width 17 height 7
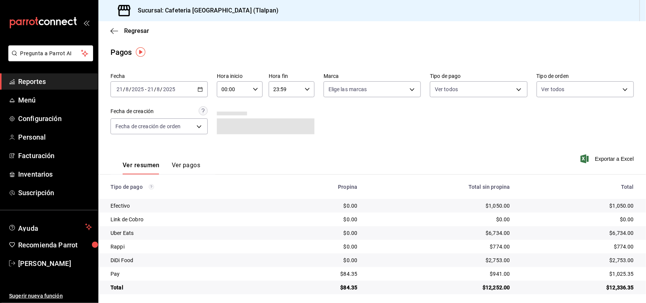
click at [186, 165] on button "Ver pagos" at bounding box center [186, 167] width 28 height 13
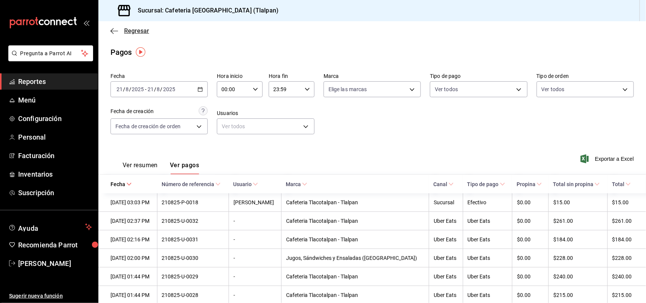
click at [113, 30] on icon "button" at bounding box center [114, 31] width 8 height 7
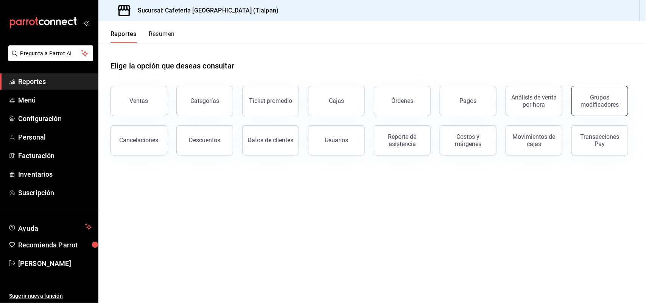
click at [606, 103] on div "Grupos modificadores" at bounding box center [599, 101] width 47 height 14
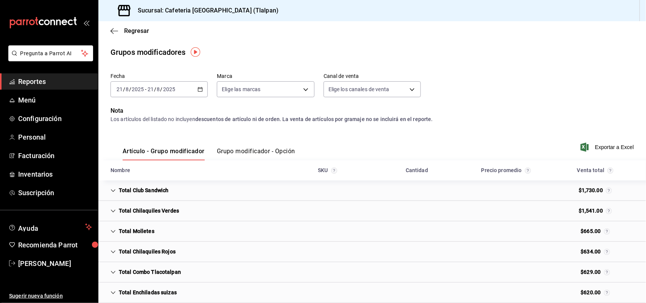
click at [265, 152] on button "Grupo modificador - Opción" at bounding box center [256, 153] width 78 height 13
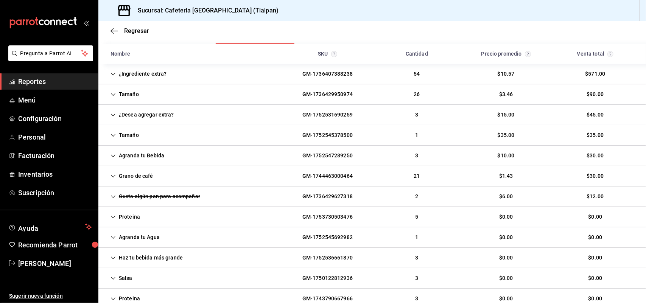
scroll to position [98, 0]
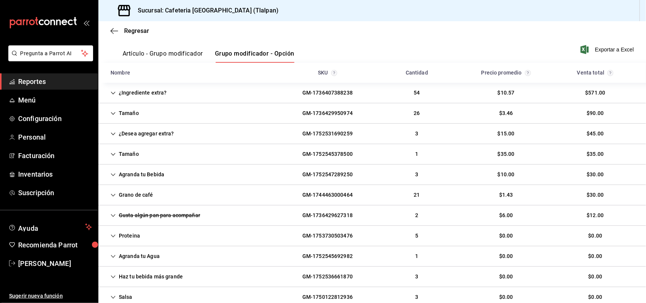
click at [116, 93] on div "¿Ingrediente extra?" at bounding box center [138, 93] width 68 height 14
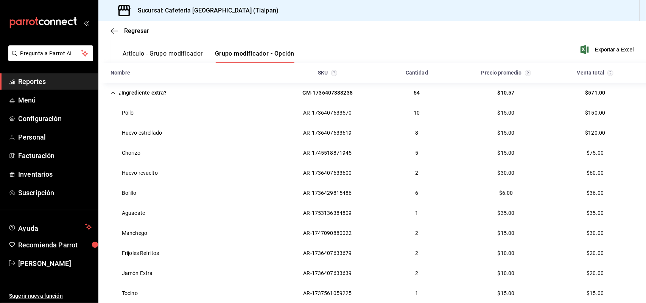
click at [113, 92] on icon "Cell" at bounding box center [113, 93] width 5 height 3
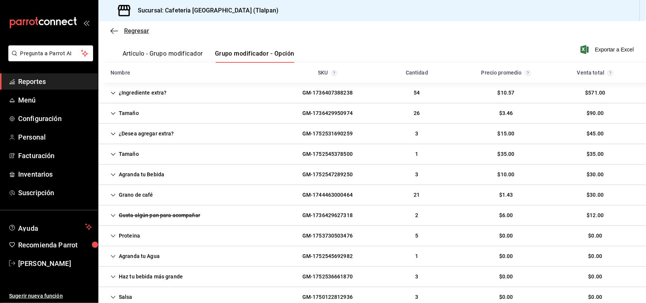
click at [114, 29] on icon "button" at bounding box center [114, 31] width 8 height 7
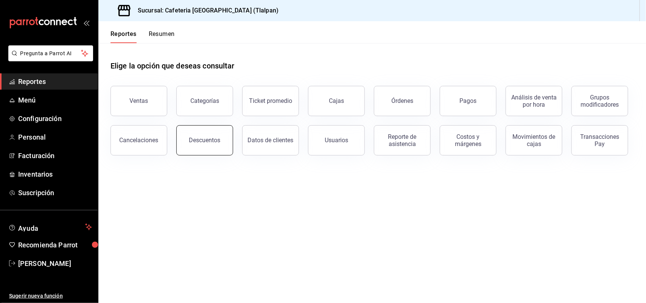
click at [205, 140] on div "Descuentos" at bounding box center [204, 140] width 31 height 7
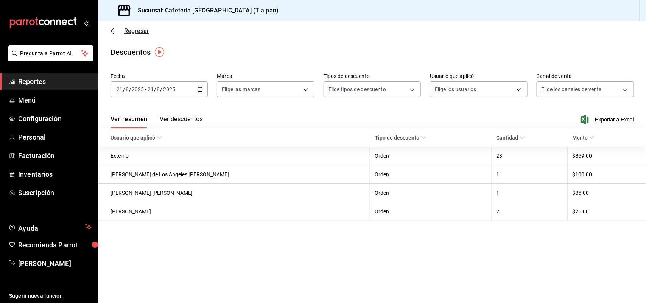
click at [116, 30] on icon "button" at bounding box center [114, 31] width 8 height 7
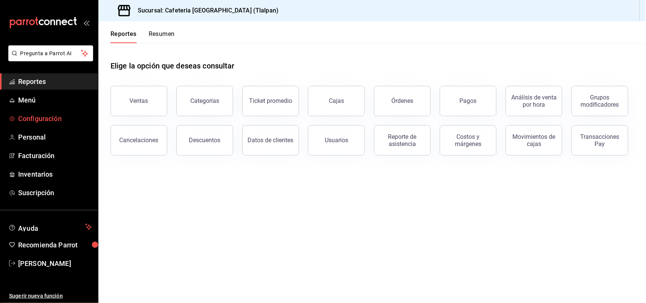
click at [35, 118] on span "Configuración" at bounding box center [55, 118] width 74 height 10
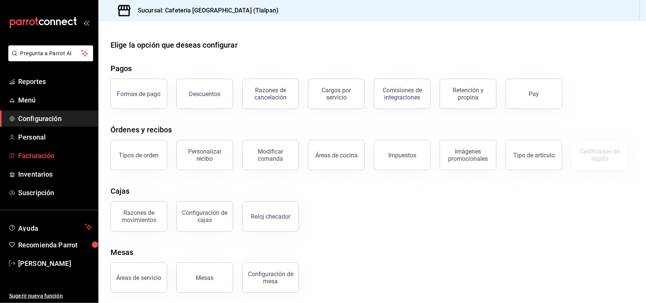
click at [46, 152] on span "Facturación" at bounding box center [55, 156] width 74 height 10
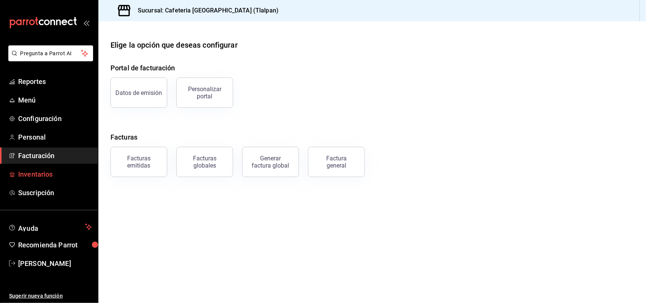
click at [63, 168] on link "Inventarios" at bounding box center [49, 174] width 98 height 16
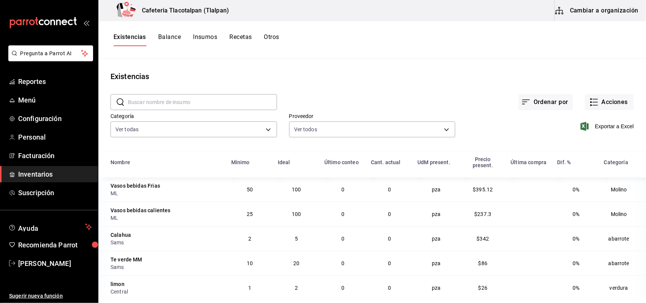
click at [238, 34] on button "Recetas" at bounding box center [240, 39] width 22 height 13
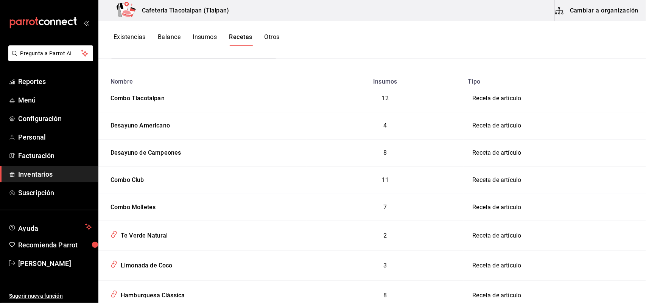
scroll to position [66, 0]
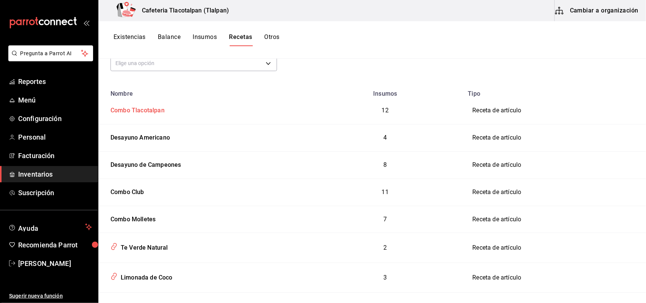
click at [148, 107] on div "Combo Tlacotalpan" at bounding box center [135, 109] width 57 height 12
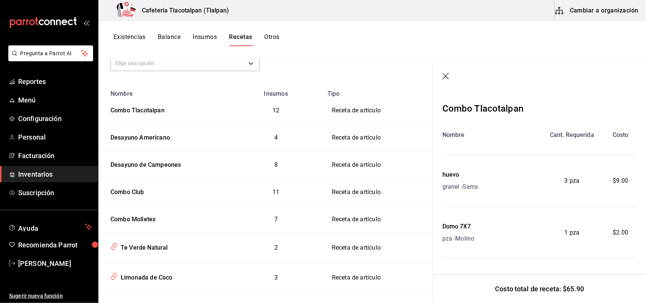
click at [443, 76] on icon "button" at bounding box center [446, 77] width 8 height 8
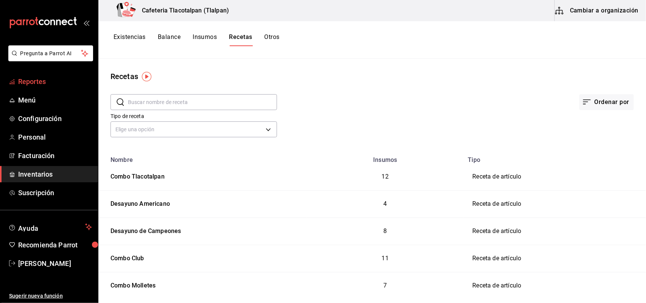
click at [25, 82] on span "Reportes" at bounding box center [55, 81] width 74 height 10
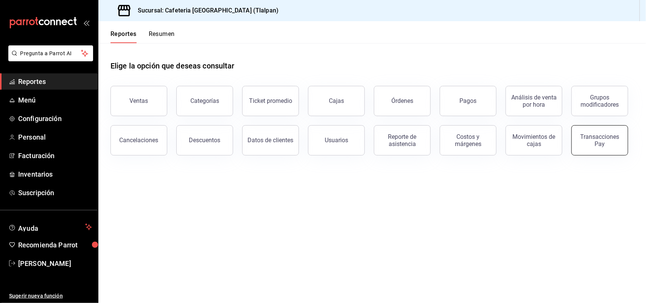
click at [608, 144] on div "Transacciones Pay" at bounding box center [599, 140] width 47 height 14
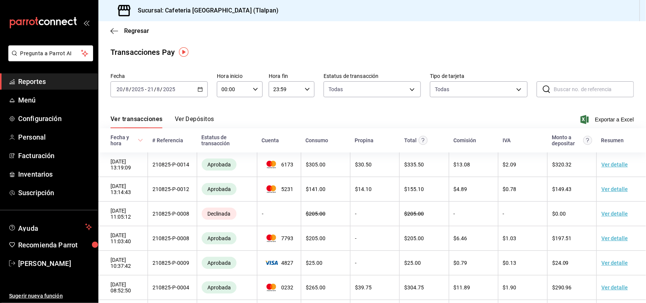
click at [182, 118] on button "Ver Depósitos" at bounding box center [194, 121] width 39 height 13
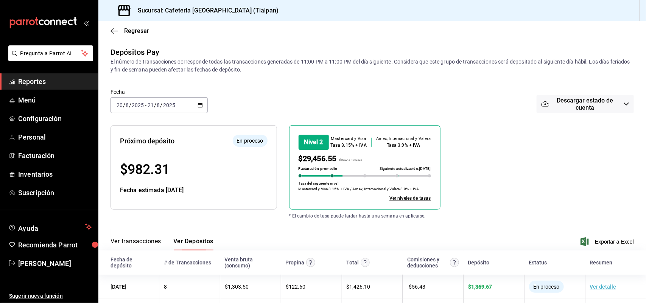
click at [199, 104] on icon "button" at bounding box center [199, 104] width 5 height 5
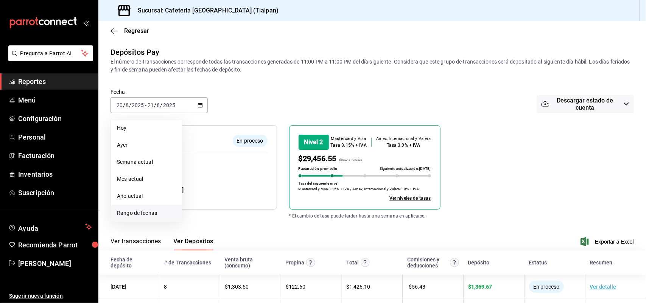
click at [143, 209] on span "Rango de fechas" at bounding box center [146, 213] width 59 height 8
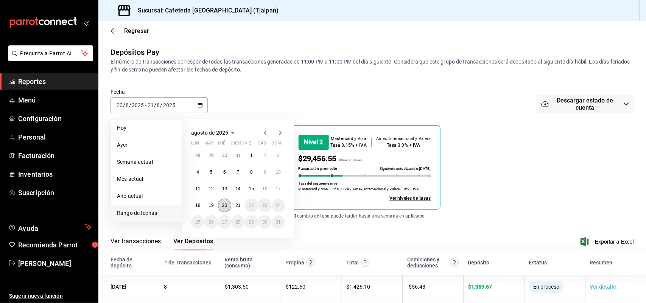
click at [230, 207] on button "20" at bounding box center [224, 206] width 13 height 14
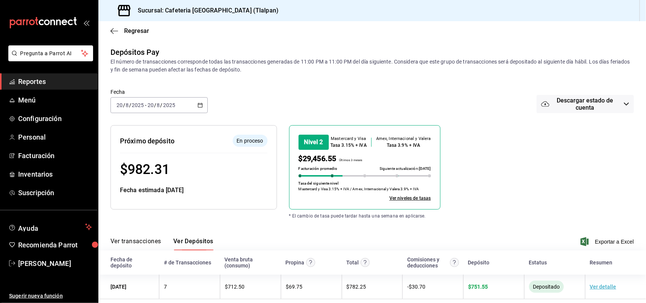
scroll to position [9, 0]
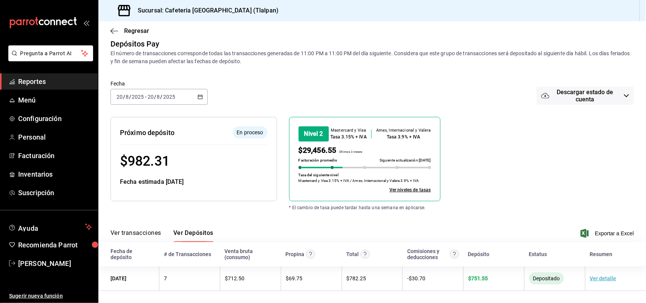
click at [198, 95] on \(Stroke\) "button" at bounding box center [200, 97] width 5 height 4
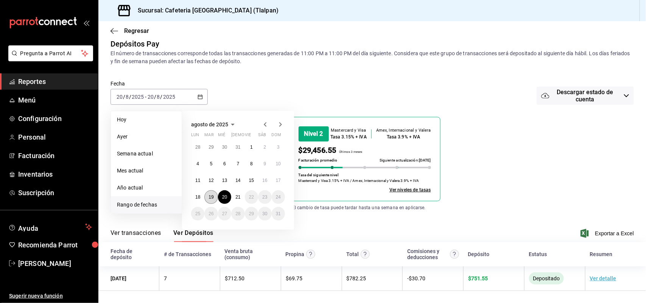
click at [209, 190] on button "19" at bounding box center [210, 197] width 13 height 14
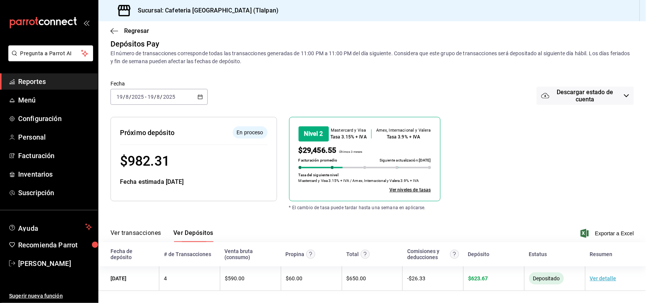
click at [199, 96] on \(Stroke\) "button" at bounding box center [200, 96] width 4 height 0
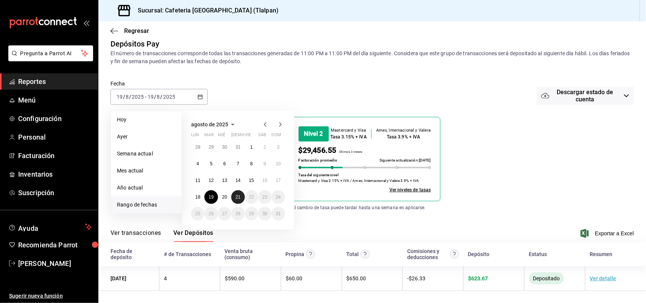
click at [236, 196] on abbr "21" at bounding box center [237, 196] width 5 height 5
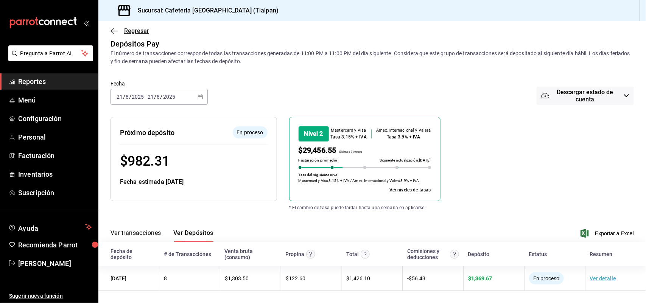
click at [113, 33] on icon "button" at bounding box center [114, 31] width 8 height 7
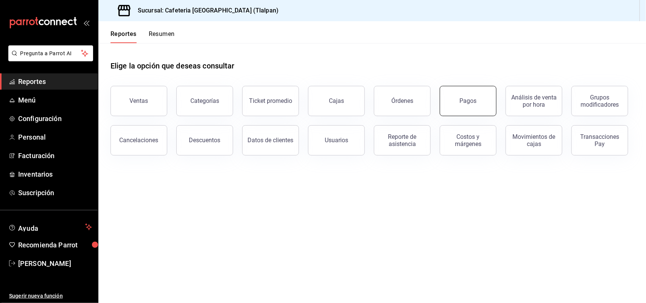
click at [460, 104] on button "Pagos" at bounding box center [467, 101] width 57 height 30
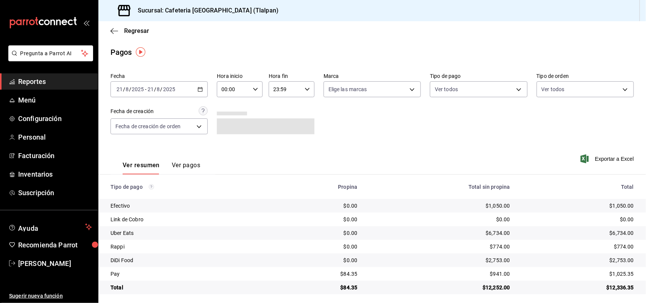
click at [198, 89] on \(Stroke\) "button" at bounding box center [200, 89] width 5 height 4
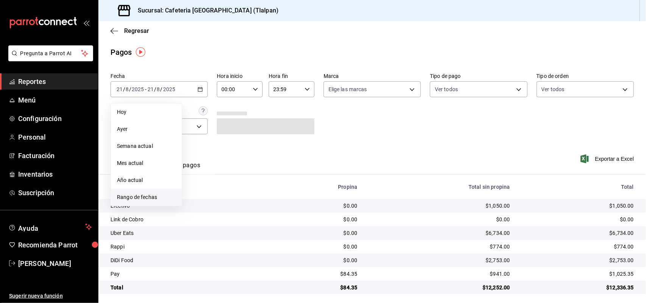
click at [143, 193] on span "Rango de fechas" at bounding box center [146, 197] width 59 height 8
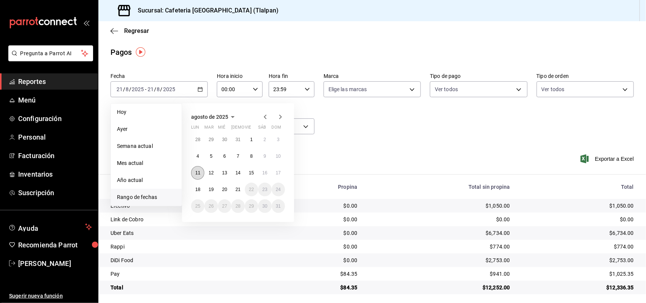
click at [197, 170] on abbr "11" at bounding box center [197, 172] width 5 height 5
click at [277, 171] on abbr "17" at bounding box center [278, 172] width 5 height 5
